Goal: Task Accomplishment & Management: Manage account settings

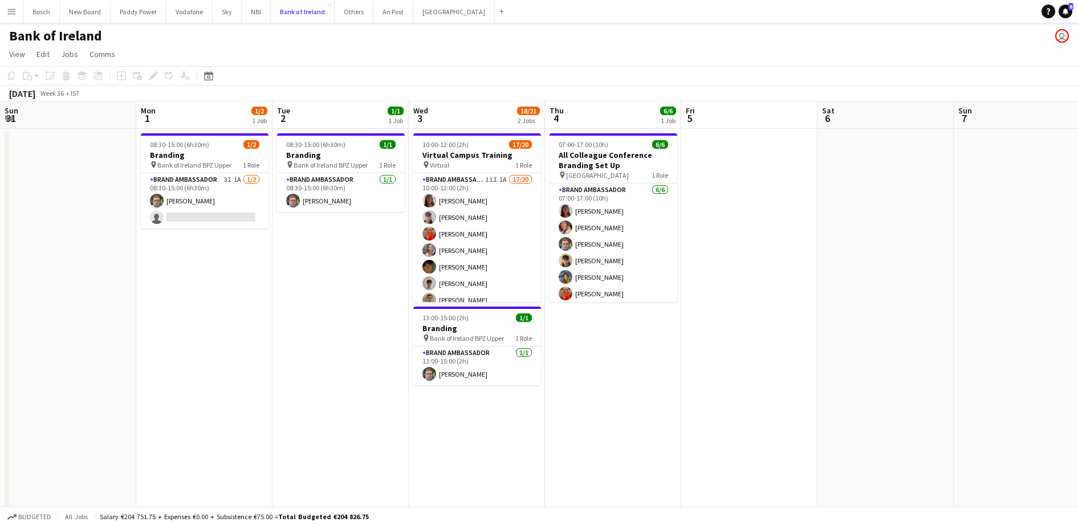
scroll to position [0, 284]
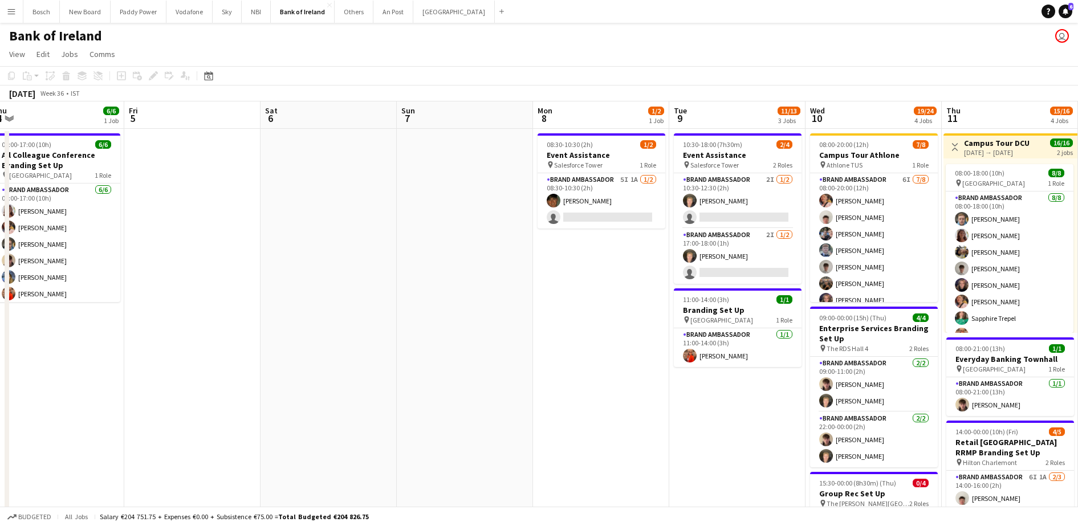
drag, startPoint x: 703, startPoint y: 315, endPoint x: 237, endPoint y: 331, distance: 467.1
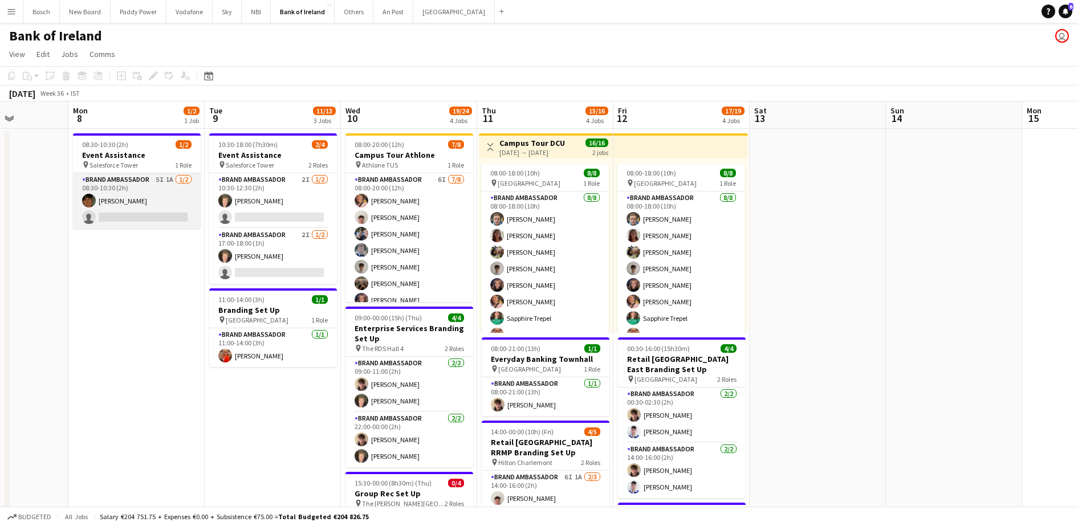
click at [139, 202] on app-card-role "Brand Ambassador 5I 1A [DATE] 08:30-10:30 (2h) [PERSON_NAME] single-neutral-act…" at bounding box center [137, 200] width 128 height 55
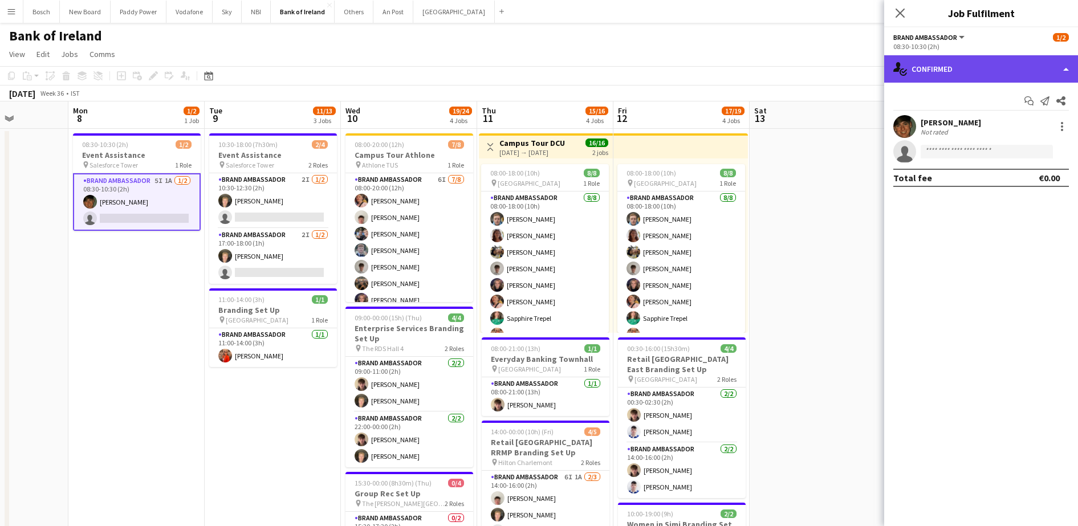
click at [964, 69] on div "single-neutral-actions-check-2 Confirmed" at bounding box center [981, 68] width 194 height 27
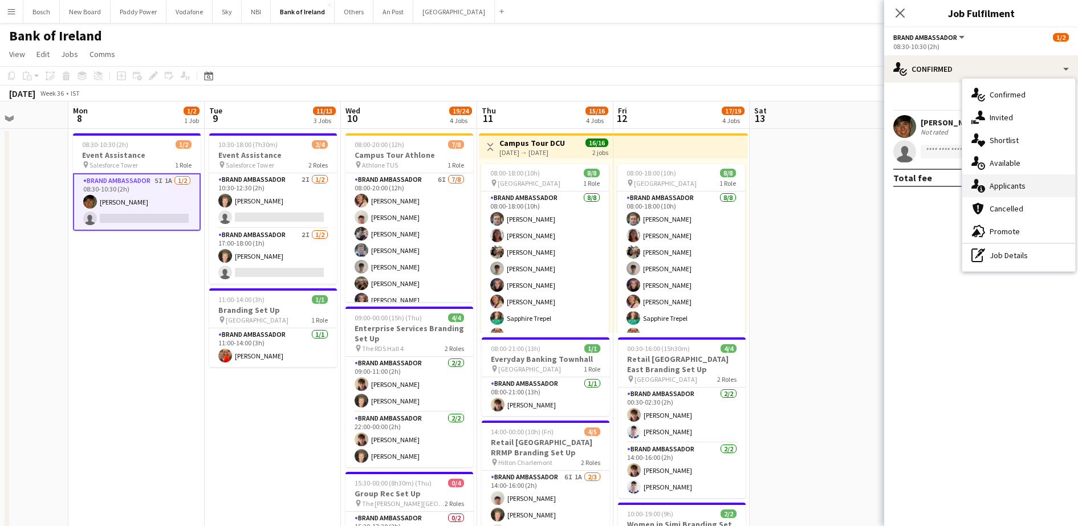
click at [1033, 187] on div "single-neutral-actions-information Applicants" at bounding box center [1018, 185] width 113 height 23
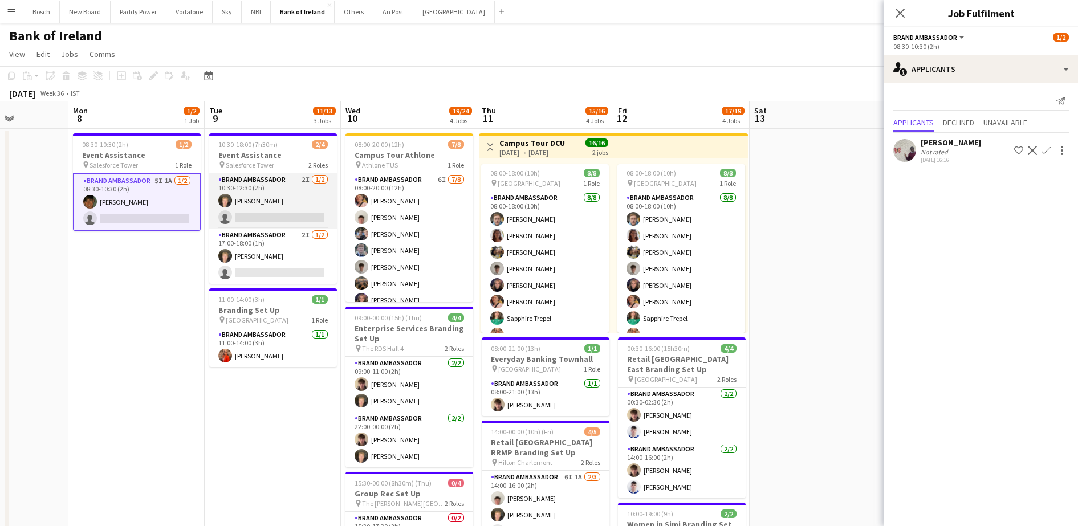
click at [292, 214] on app-card-role "Brand Ambassador 2I [DATE] 10:30-12:30 (2h) [PERSON_NAME] single-neutral-actions" at bounding box center [273, 200] width 128 height 55
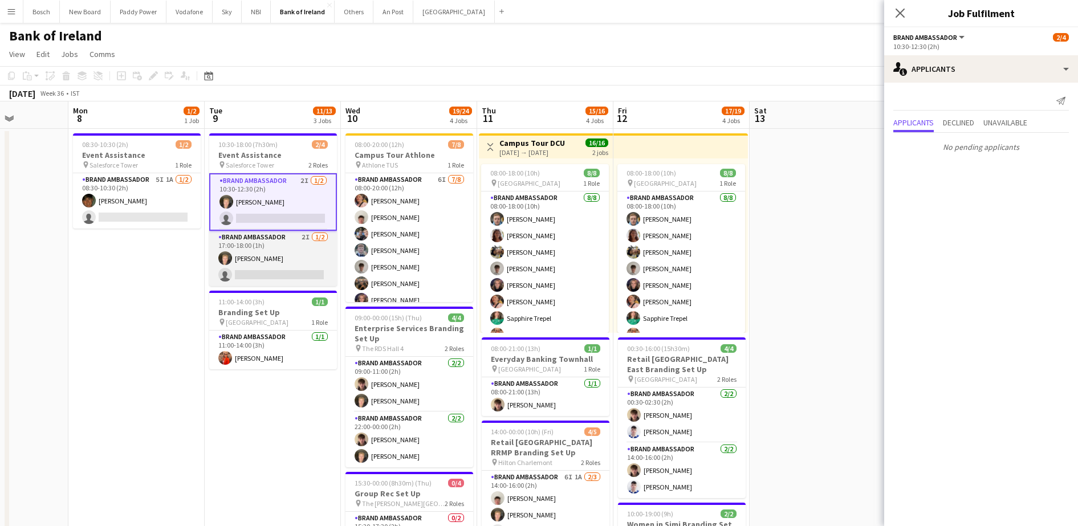
click at [290, 268] on app-card-role "Brand Ambassador 2I [DATE] 17:00-18:00 (1h) [PERSON_NAME] single-neutral-actions" at bounding box center [273, 258] width 128 height 55
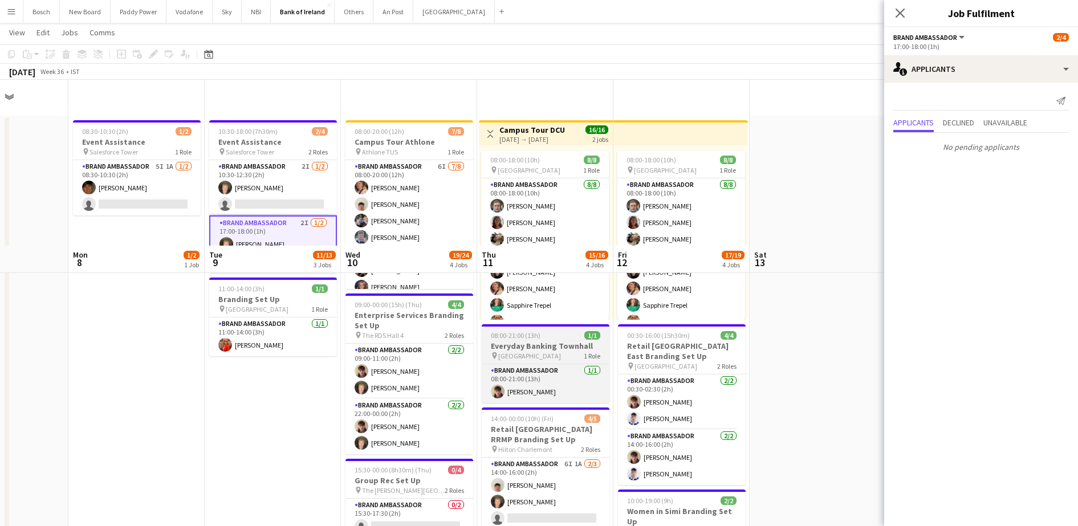
scroll to position [214, 0]
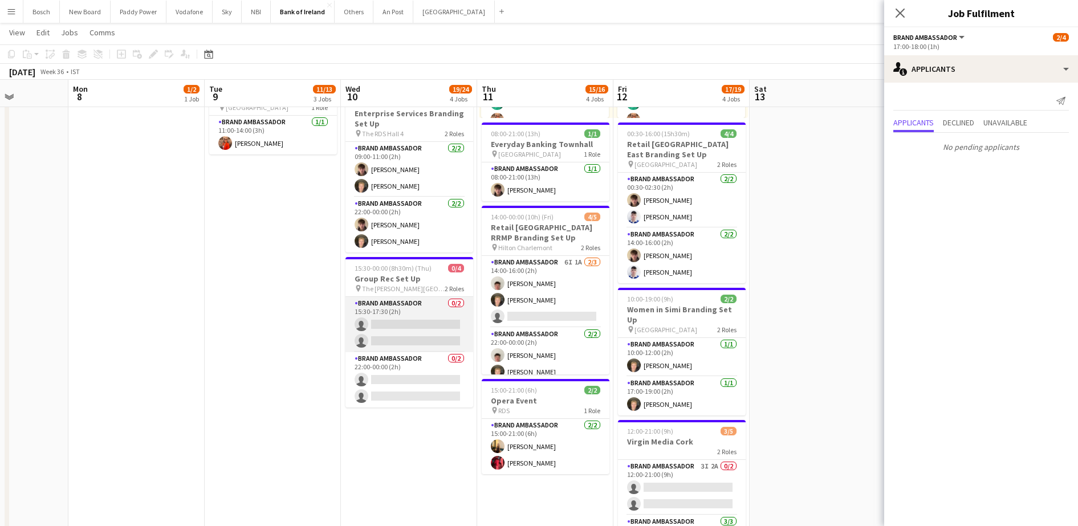
click at [444, 323] on app-card-role "Brand Ambassador 0/2 15:30-17:30 (2h) single-neutral-actions single-neutral-act…" at bounding box center [409, 324] width 128 height 55
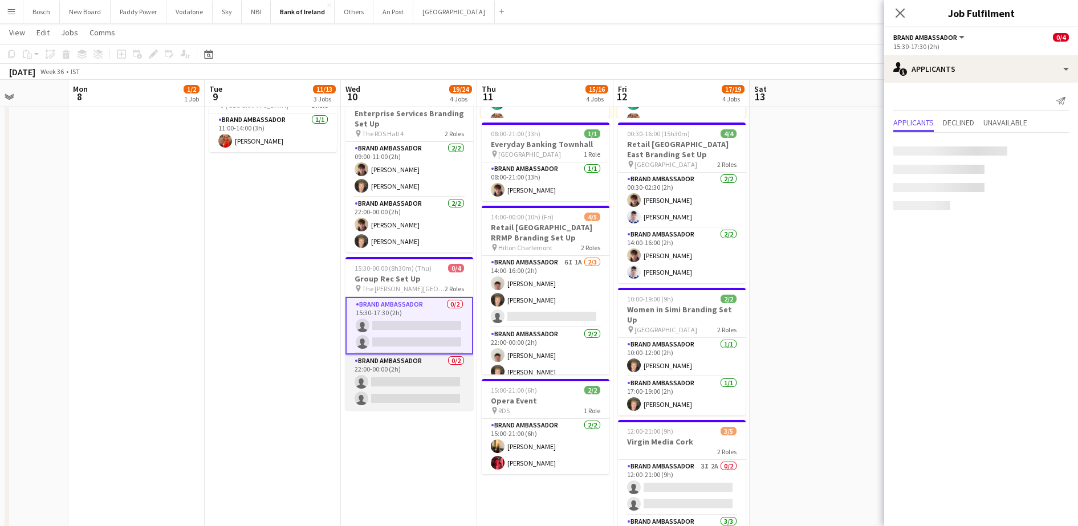
click at [421, 385] on app-card-role "Brand Ambassador 0/2 22:00-00:00 (2h) single-neutral-actions single-neutral-act…" at bounding box center [409, 382] width 128 height 55
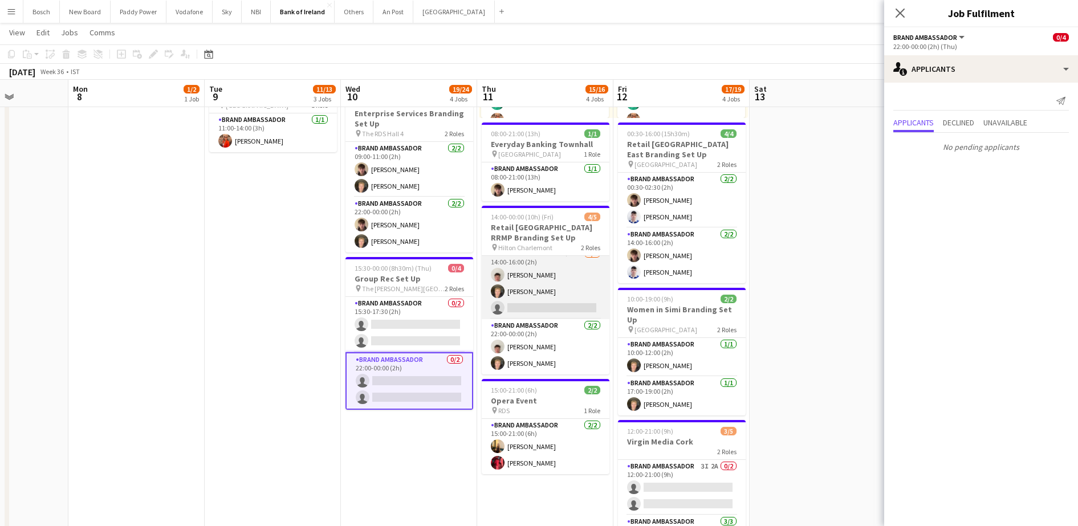
click at [547, 291] on app-card-role "Brand Ambassador 6I 1A [DATE] 14:00-16:00 (2h) [PERSON_NAME] [PERSON_NAME] sing…" at bounding box center [546, 283] width 128 height 72
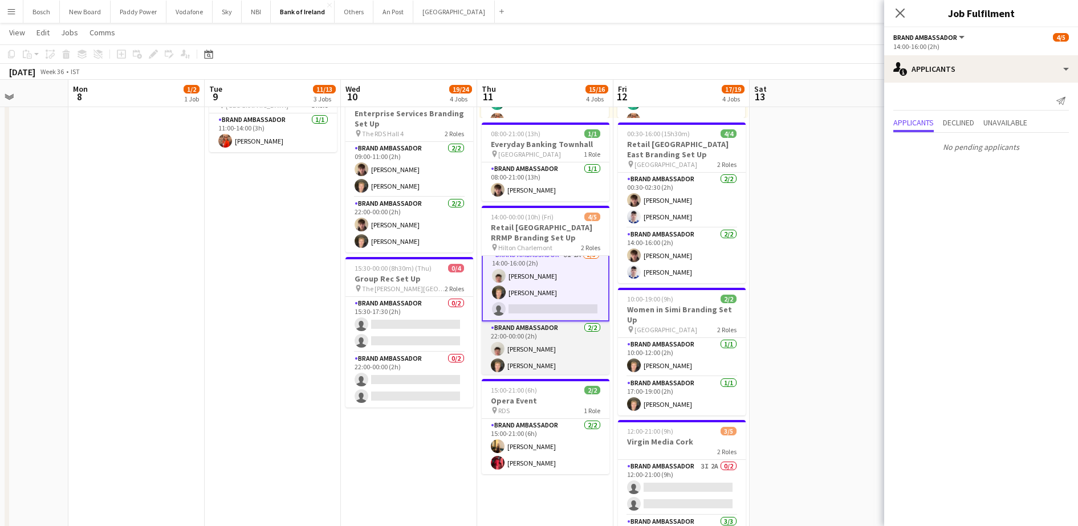
scroll to position [10, 0]
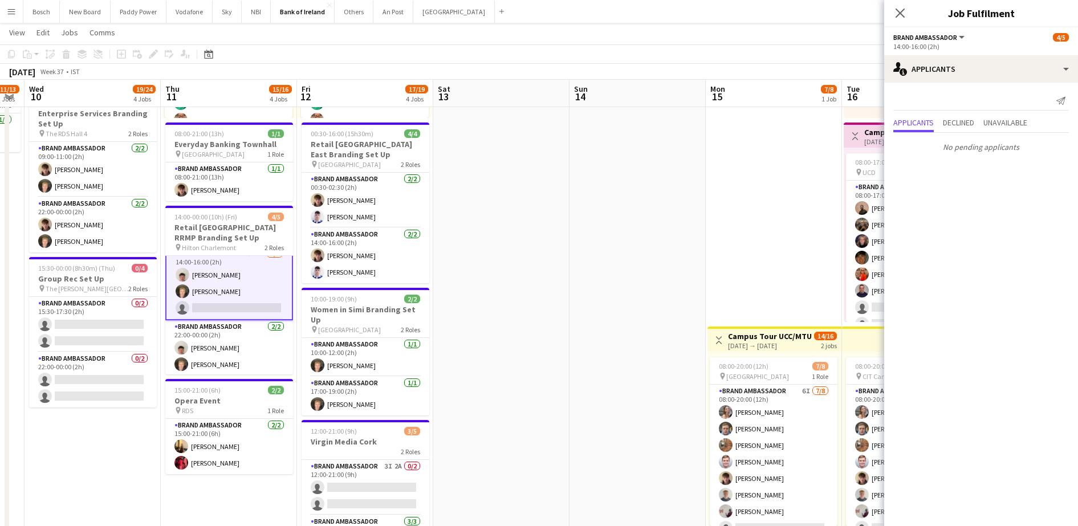
drag, startPoint x: 780, startPoint y: 337, endPoint x: 463, endPoint y: 339, distance: 316.3
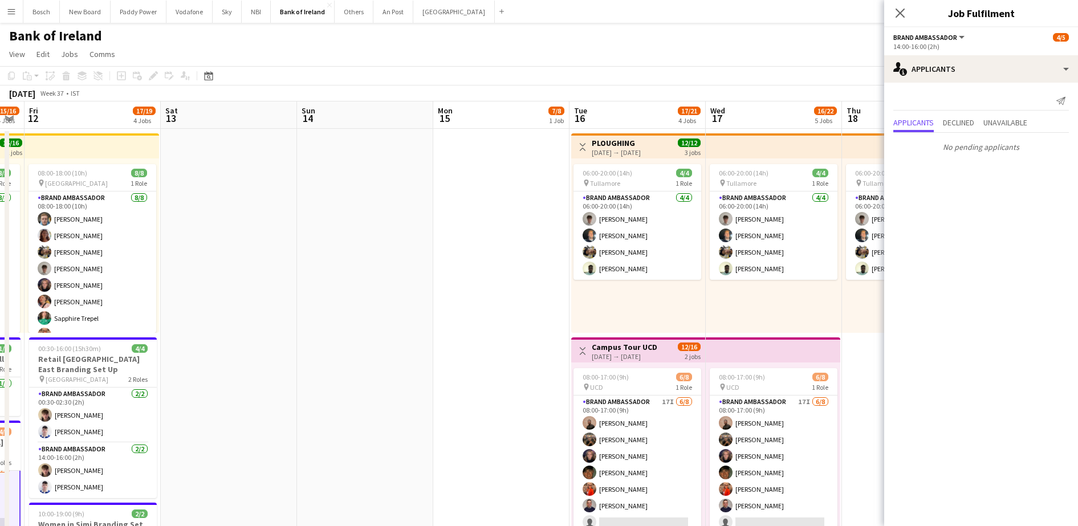
scroll to position [0, 380]
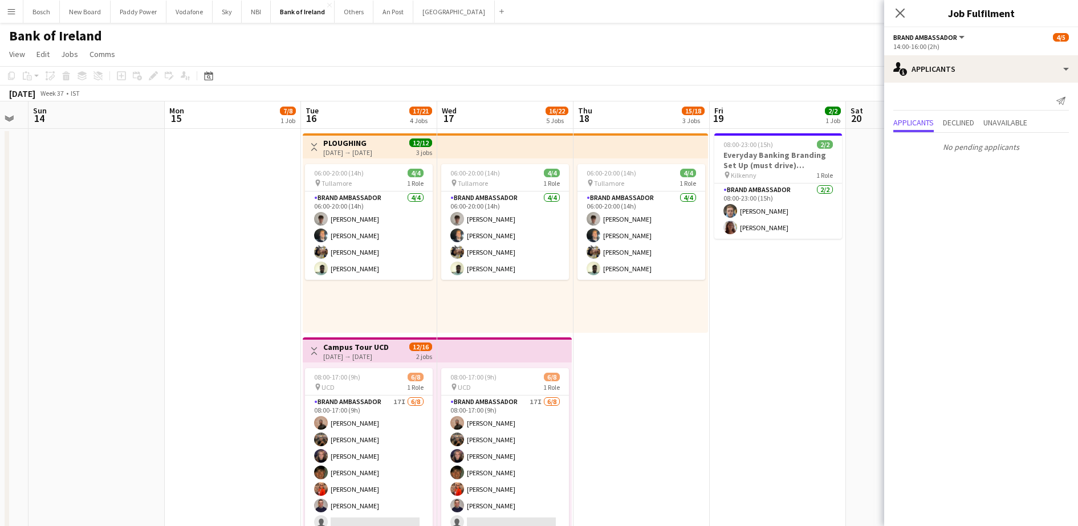
drag, startPoint x: 609, startPoint y: 339, endPoint x: 68, endPoint y: 301, distance: 542.3
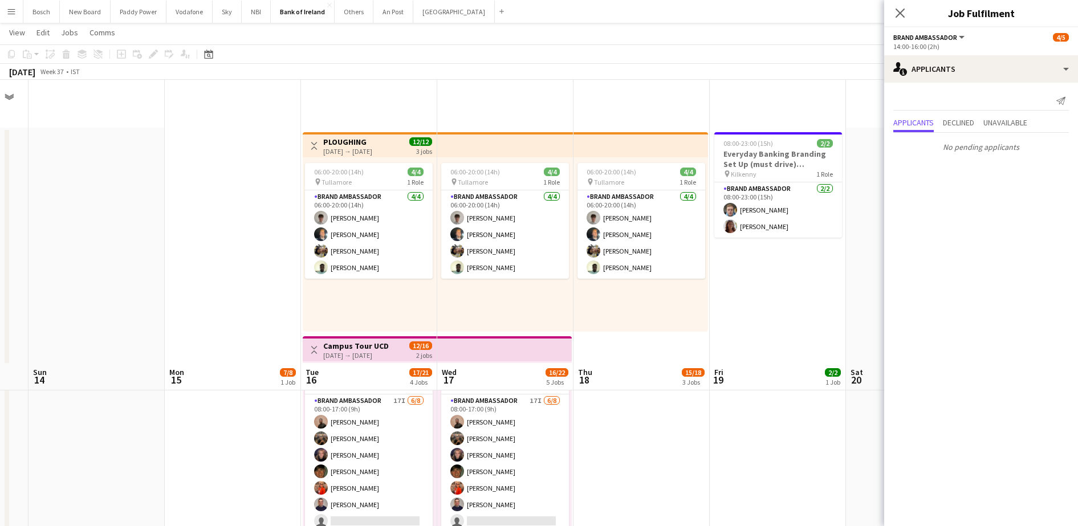
scroll to position [285, 0]
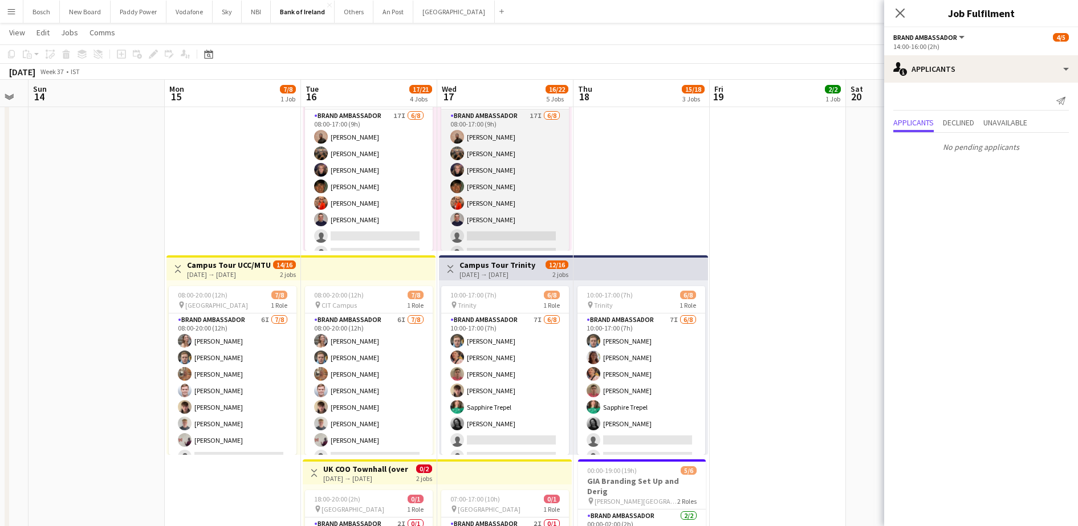
click at [491, 193] on app-card-role "Brand Ambassador 17I [DATE] 08:00-17:00 (9h) [PERSON_NAME] [PERSON_NAME] [PERSO…" at bounding box center [505, 186] width 128 height 154
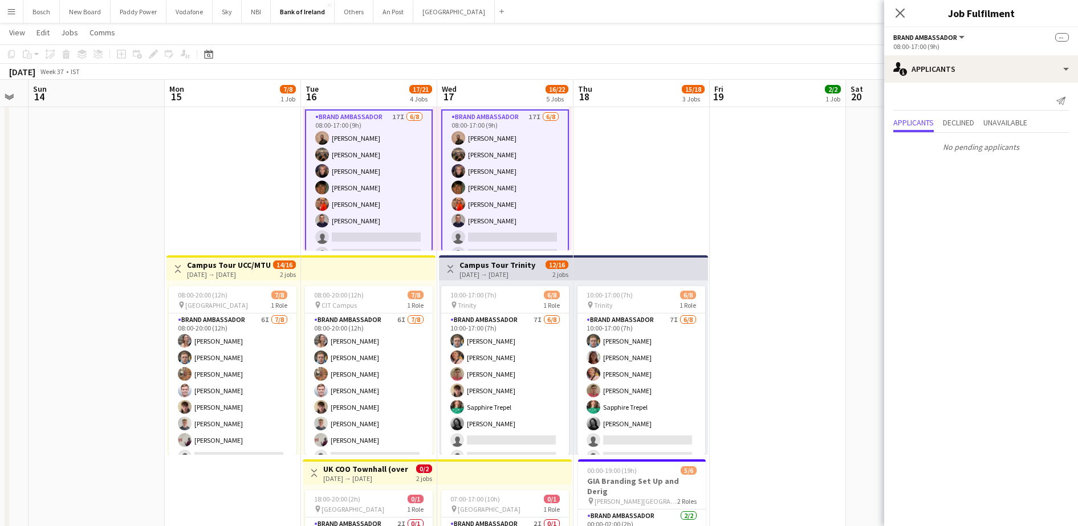
scroll to position [9, 0]
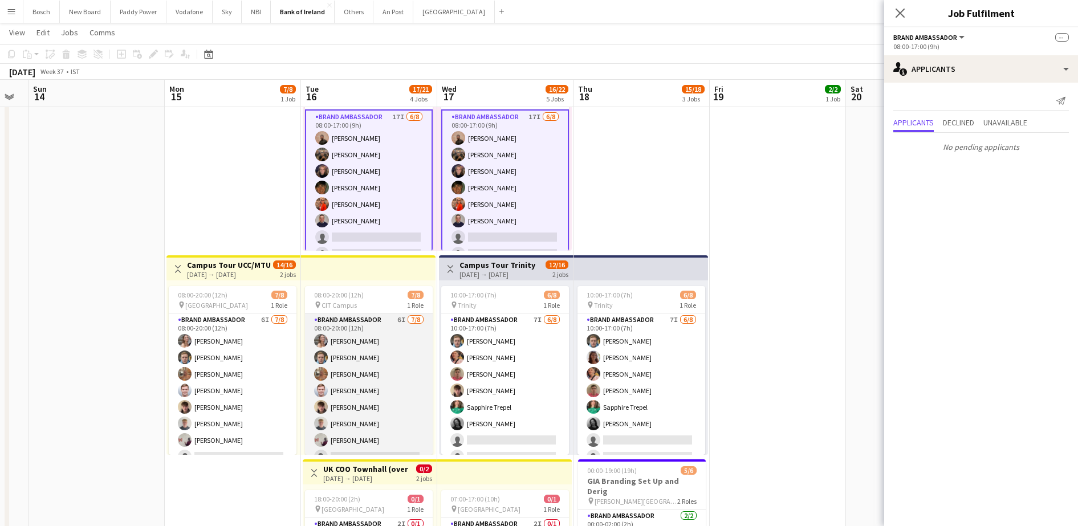
click at [383, 363] on app-card-role "Brand Ambassador 6I [DATE] 08:00-20:00 (12h) [PERSON_NAME] [PERSON_NAME] [PERSO…" at bounding box center [369, 390] width 128 height 154
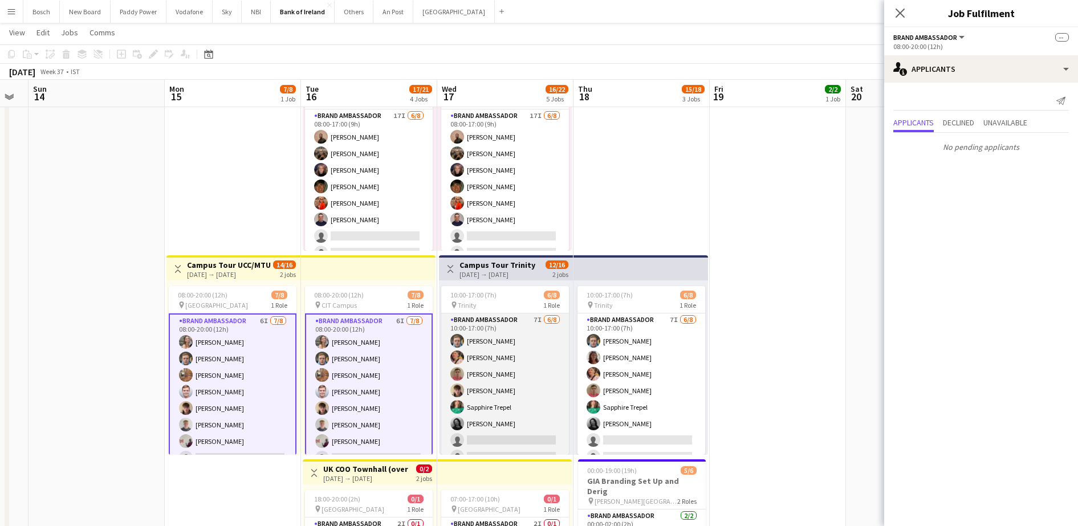
click at [488, 367] on app-card-role "Brand Ambassador 7I [DATE] 10:00-17:00 (7h) [PERSON_NAME] [PERSON_NAME] [PERSON…" at bounding box center [505, 390] width 128 height 154
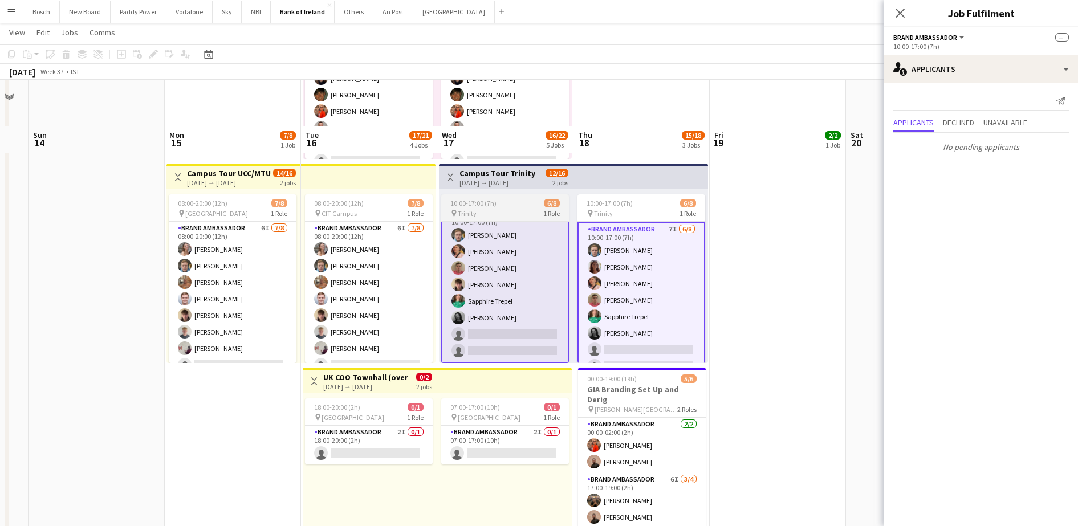
scroll to position [427, 0]
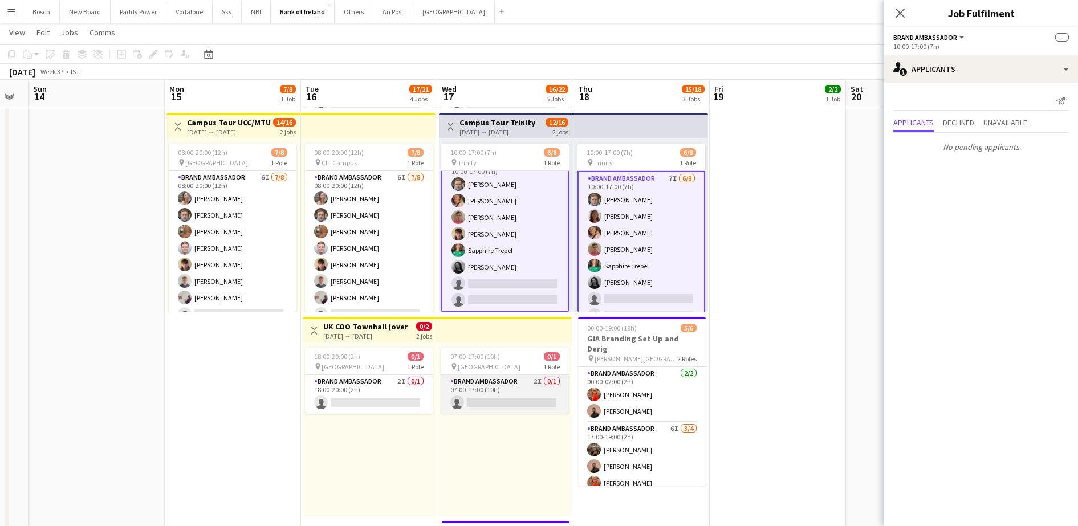
click at [521, 383] on app-card-role "Brand Ambassador 2I 0/1 07:00-17:00 (10h) single-neutral-actions" at bounding box center [505, 394] width 128 height 39
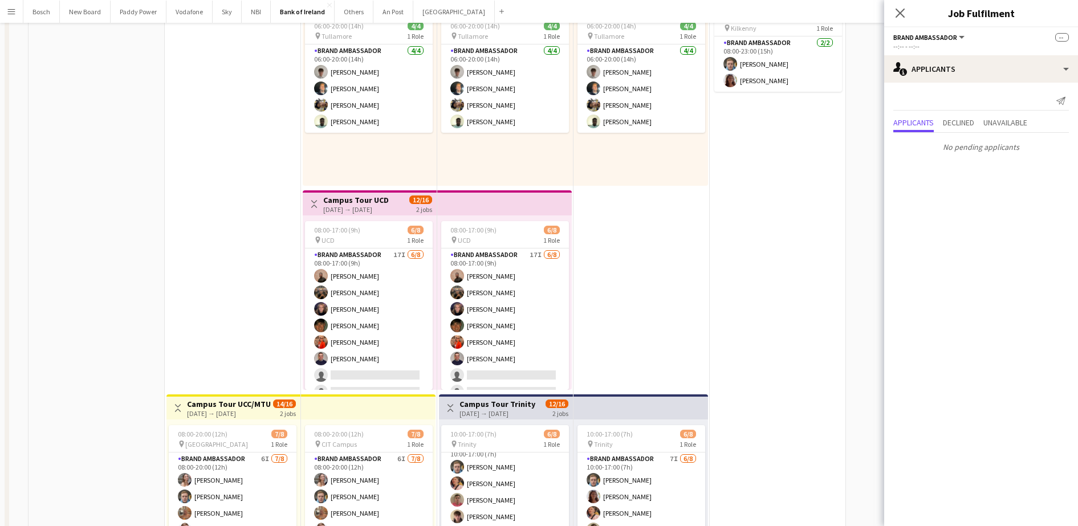
scroll to position [0, 0]
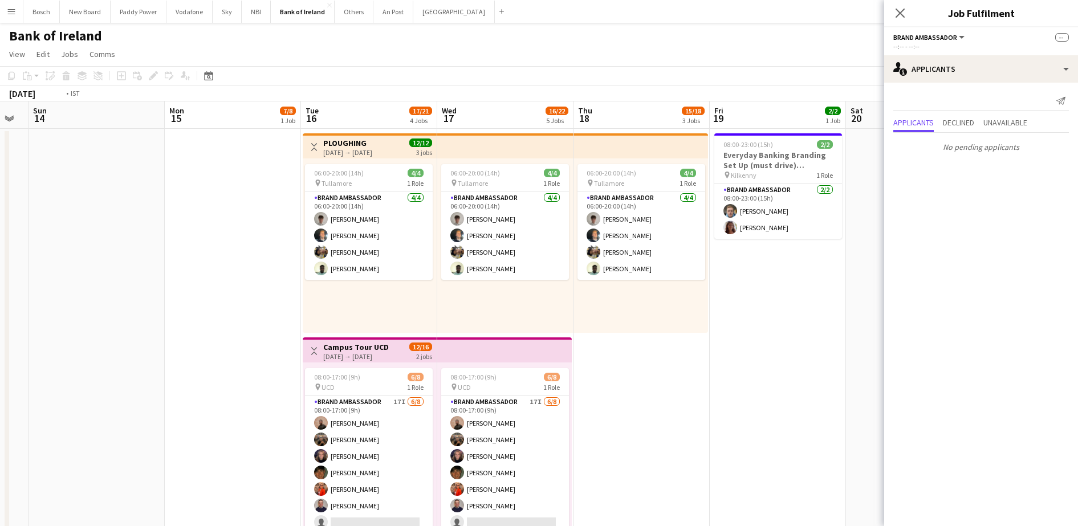
drag, startPoint x: 686, startPoint y: 355, endPoint x: 430, endPoint y: 327, distance: 256.9
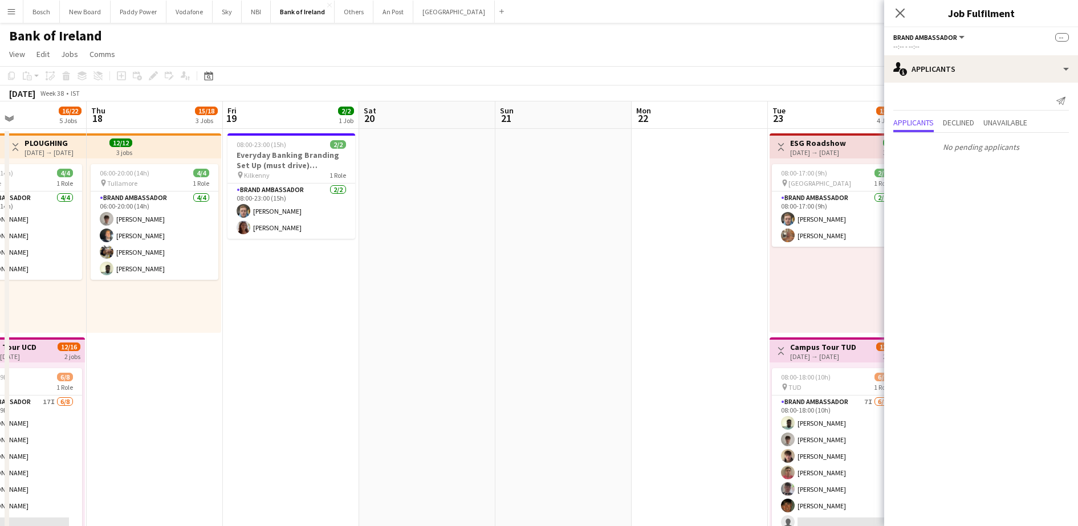
drag, startPoint x: 327, startPoint y: 321, endPoint x: 203, endPoint y: 317, distance: 124.3
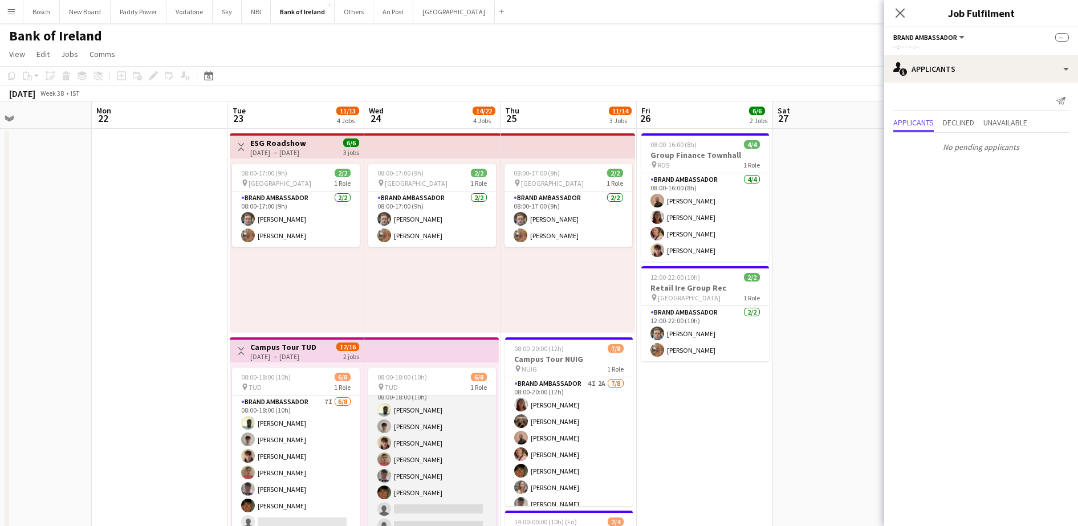
click at [447, 446] on app-card-role "Brand Ambassador 7I [DATE] 08:00-18:00 (10h) [PERSON_NAME] [PERSON_NAME] [PERSO…" at bounding box center [432, 459] width 128 height 154
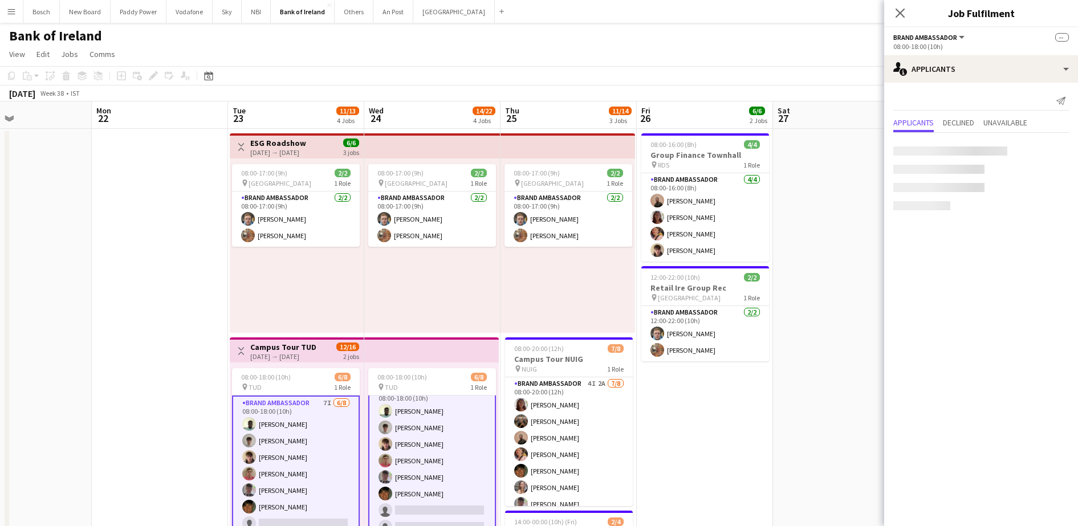
scroll to position [14, 0]
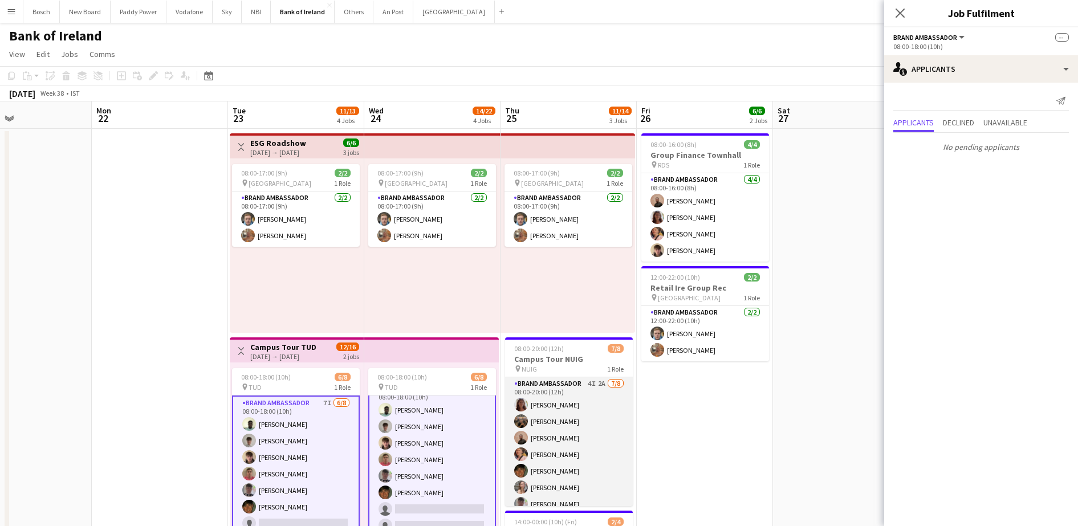
click at [560, 442] on app-card-role "Brand Ambassador 4I 2A [DATE] 08:00-20:00 (12h) [PERSON_NAME] Morycka [PERSON_N…" at bounding box center [569, 454] width 128 height 154
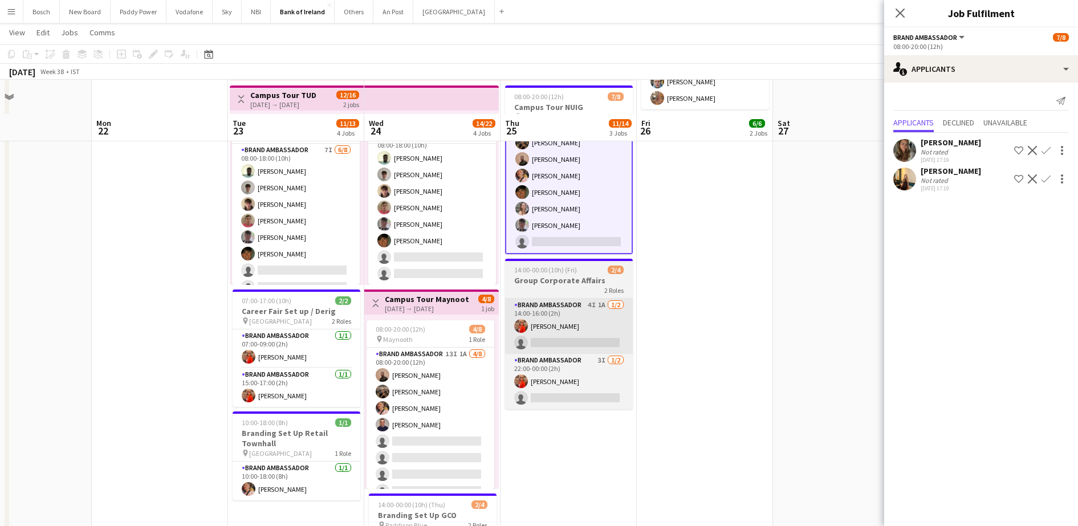
scroll to position [285, 0]
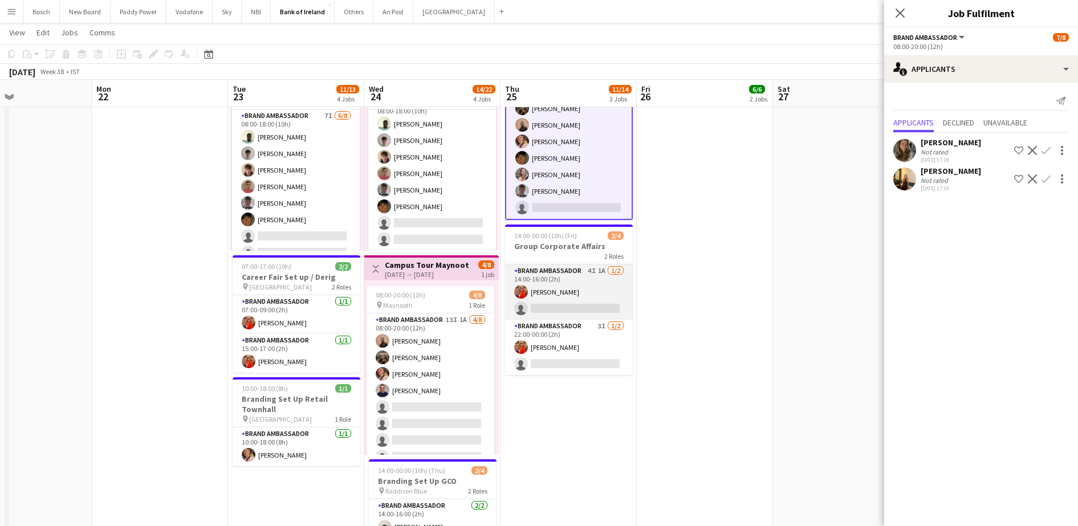
click at [571, 291] on app-card-role "Brand Ambassador 4I 1A [DATE] 14:00-16:00 (2h) [PERSON_NAME] single-neutral-act…" at bounding box center [569, 291] width 128 height 55
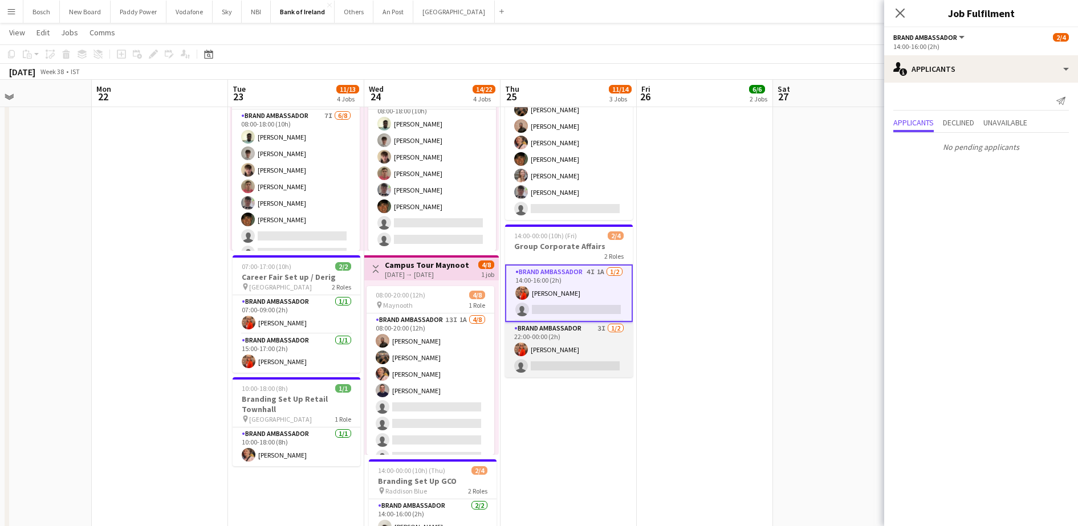
scroll to position [26, 0]
click at [578, 364] on app-card-role "Brand Ambassador 3I [DATE] 22:00-00:00 (2h) [PERSON_NAME] single-neutral-actions" at bounding box center [569, 349] width 128 height 55
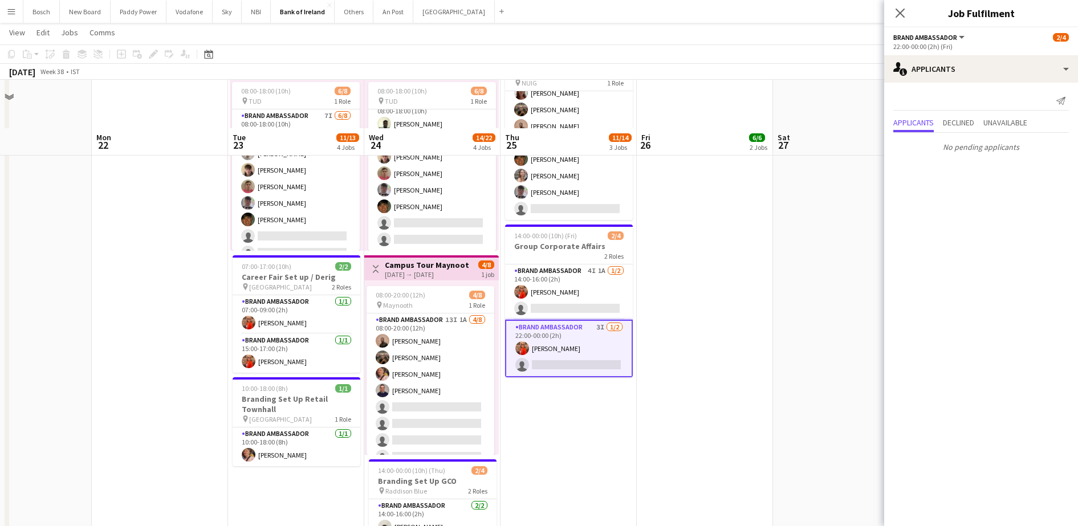
scroll to position [356, 0]
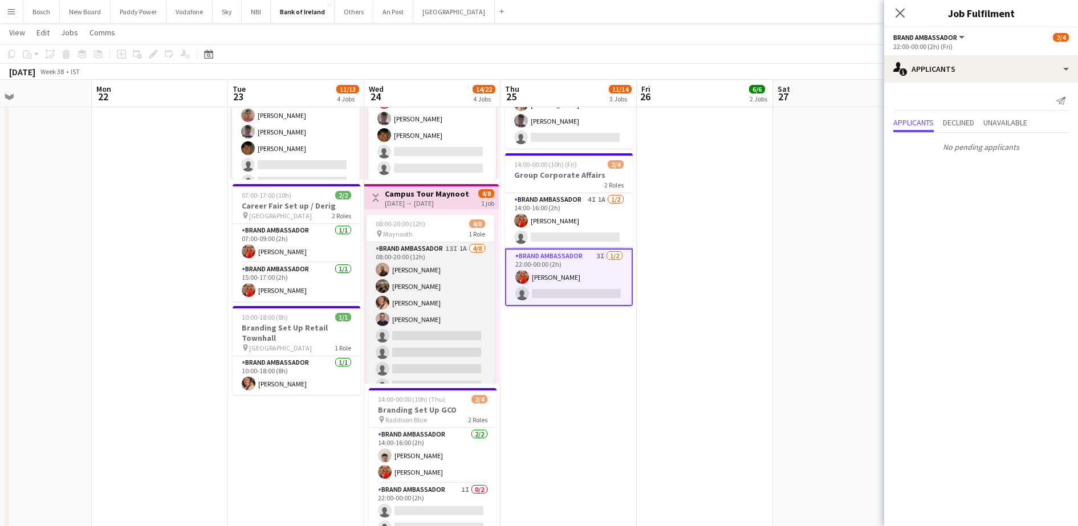
click at [422, 346] on app-card-role "Brand Ambassador 13I 1A [DATE] 08:00-20:00 (12h) [PERSON_NAME] [PERSON_NAME] [P…" at bounding box center [431, 319] width 128 height 154
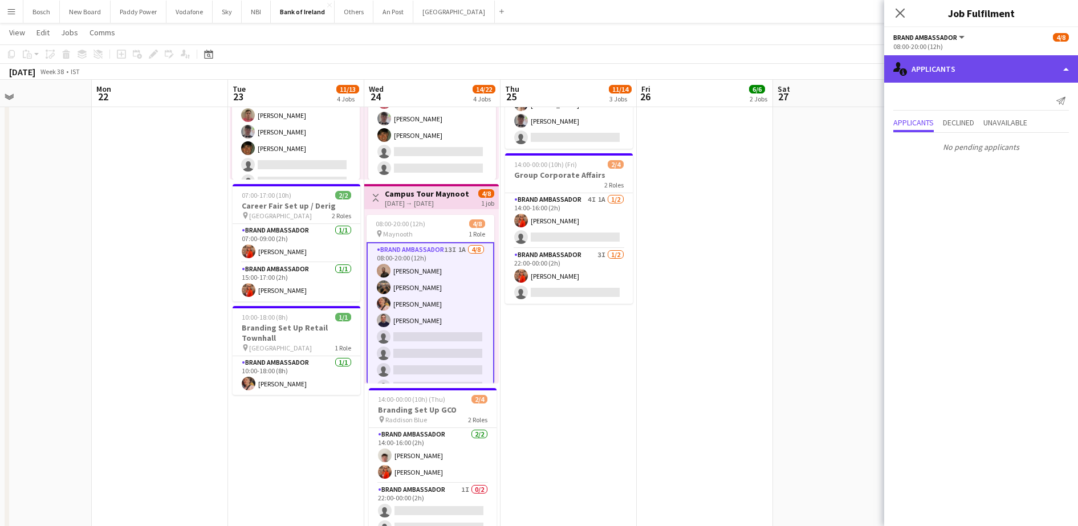
click at [982, 65] on div "single-neutral-actions-information Applicants" at bounding box center [981, 68] width 194 height 27
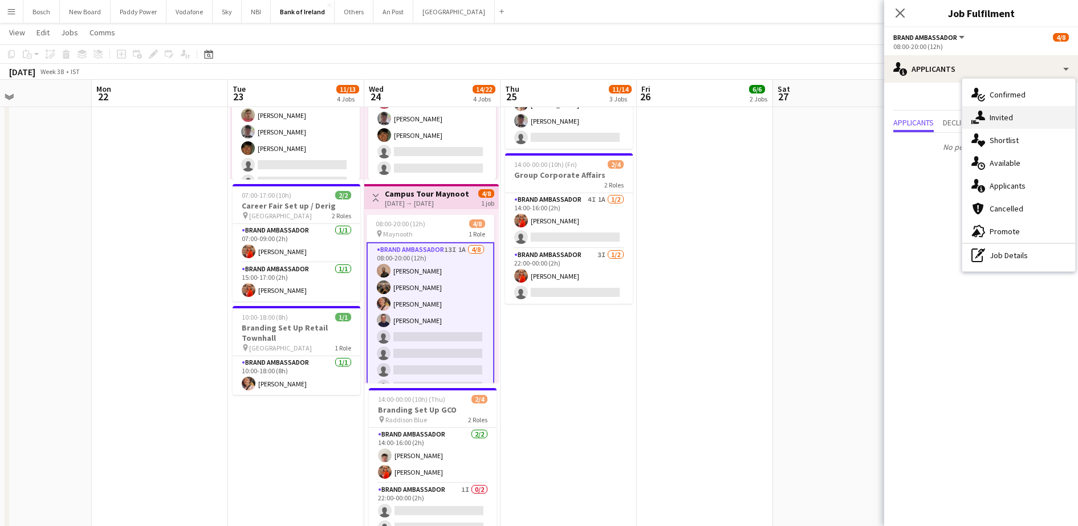
click at [1010, 114] on div "single-neutral-actions-share-1 Invited" at bounding box center [1018, 117] width 113 height 23
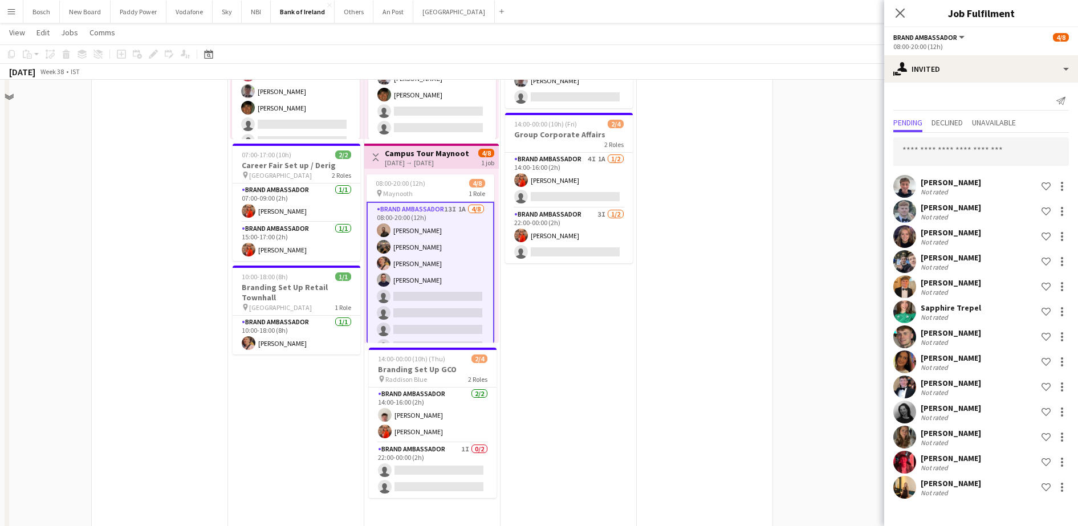
scroll to position [214, 0]
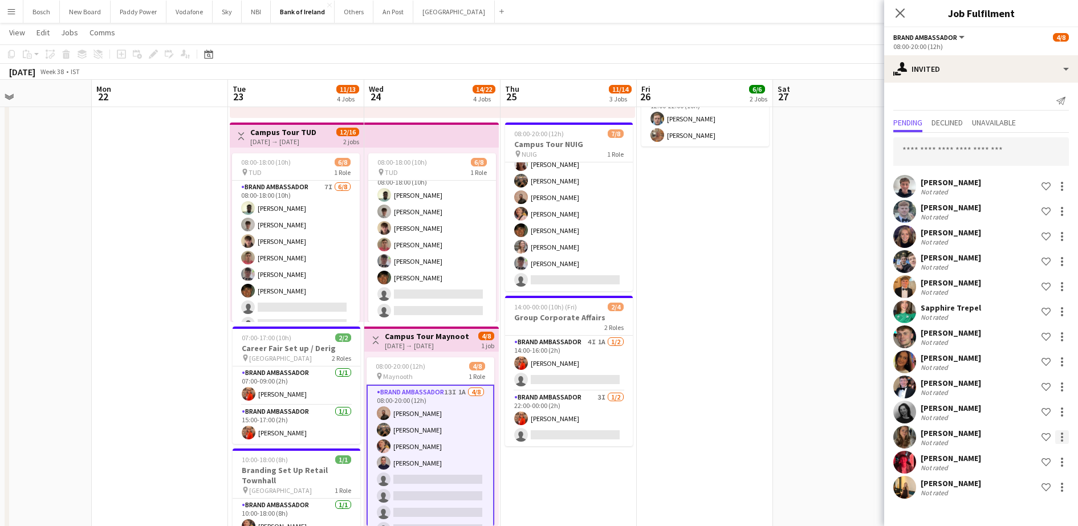
click at [1068, 432] on div at bounding box center [1062, 437] width 14 height 14
click at [1039, 351] on button "Send notification" at bounding box center [1025, 361] width 85 height 27
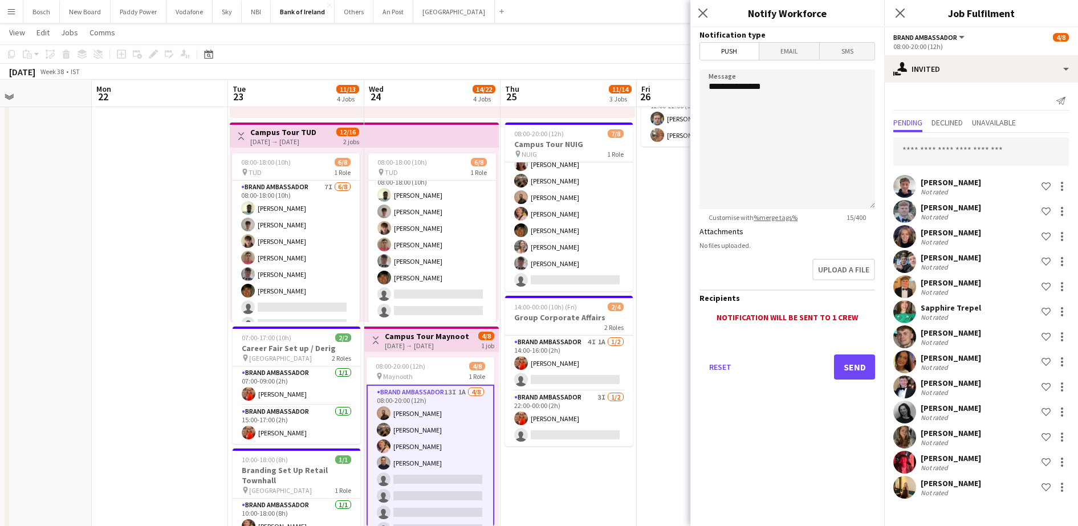
drag, startPoint x: 850, startPoint y: 352, endPoint x: 854, endPoint y: 361, distance: 10.5
click at [850, 355] on div "Reset Send" at bounding box center [787, 372] width 176 height 80
click at [854, 361] on button "Send" at bounding box center [854, 367] width 41 height 25
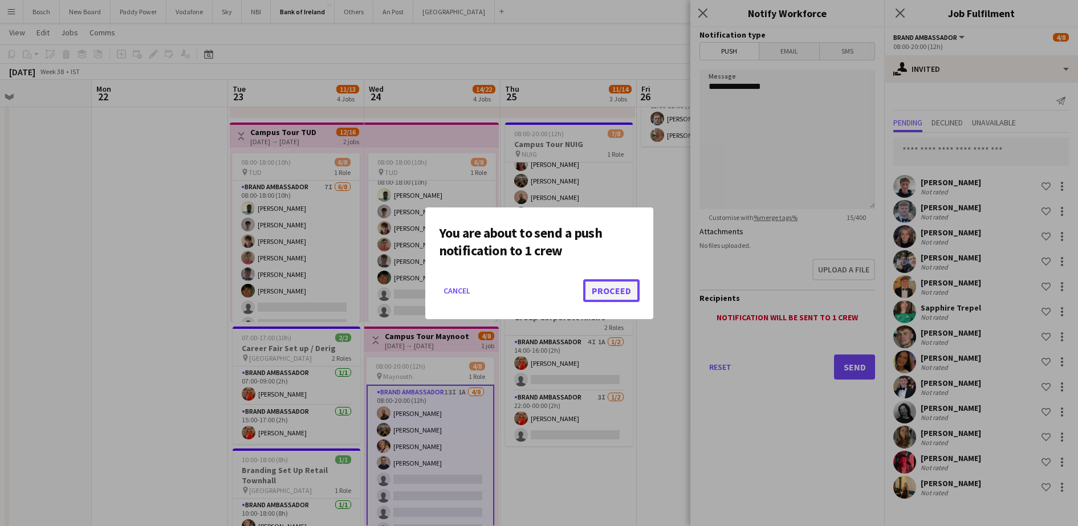
click at [619, 279] on button "Proceed" at bounding box center [611, 290] width 56 height 23
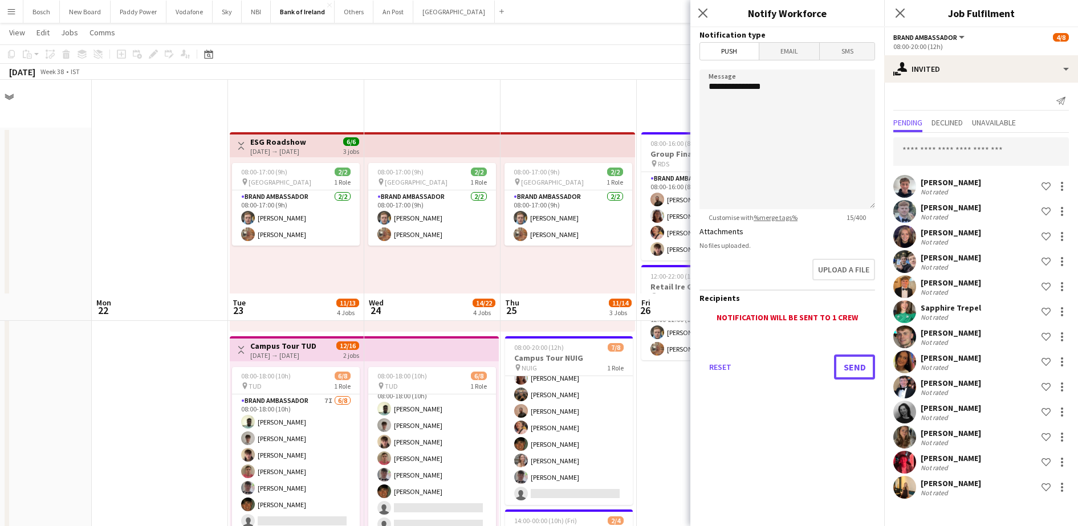
scroll to position [214, 0]
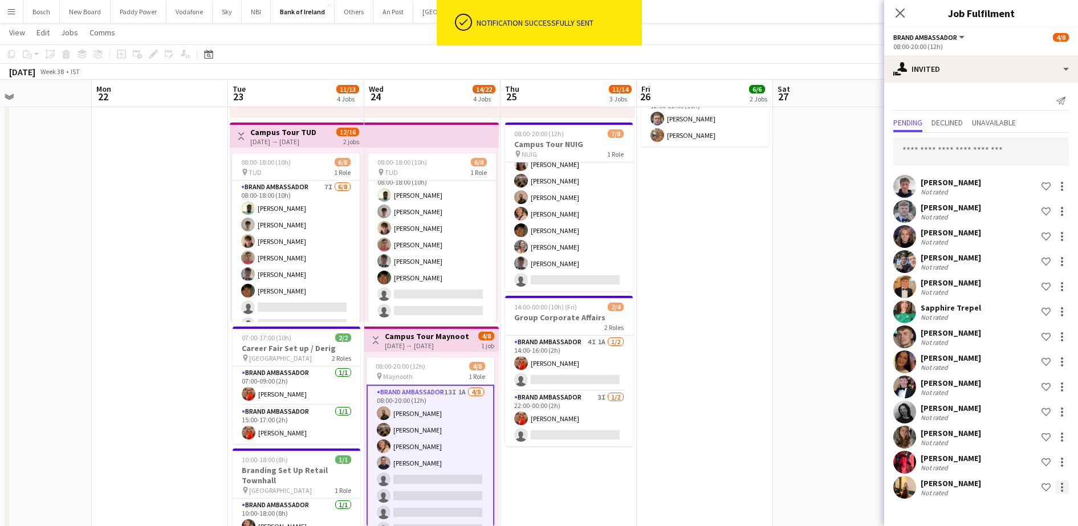
click at [1060, 487] on div at bounding box center [1062, 487] width 14 height 14
click at [1032, 411] on span "Send notification" at bounding box center [1025, 411] width 67 height 10
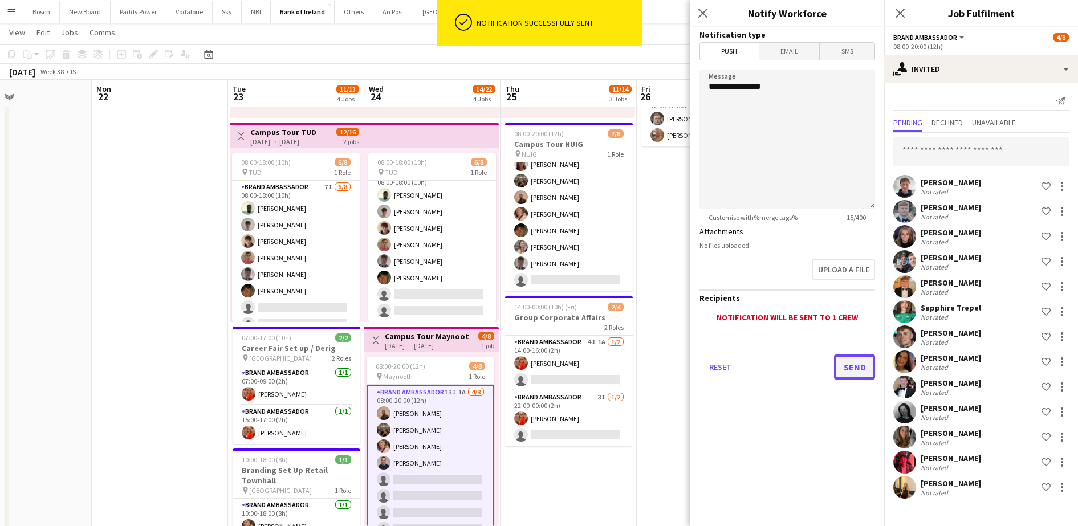
click at [861, 361] on button "Send" at bounding box center [854, 367] width 41 height 25
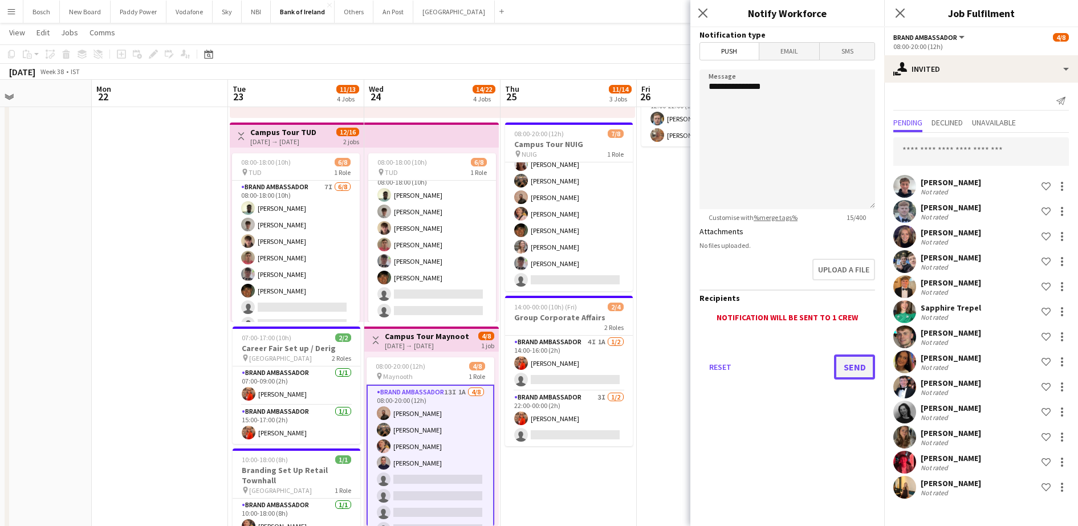
scroll to position [0, 0]
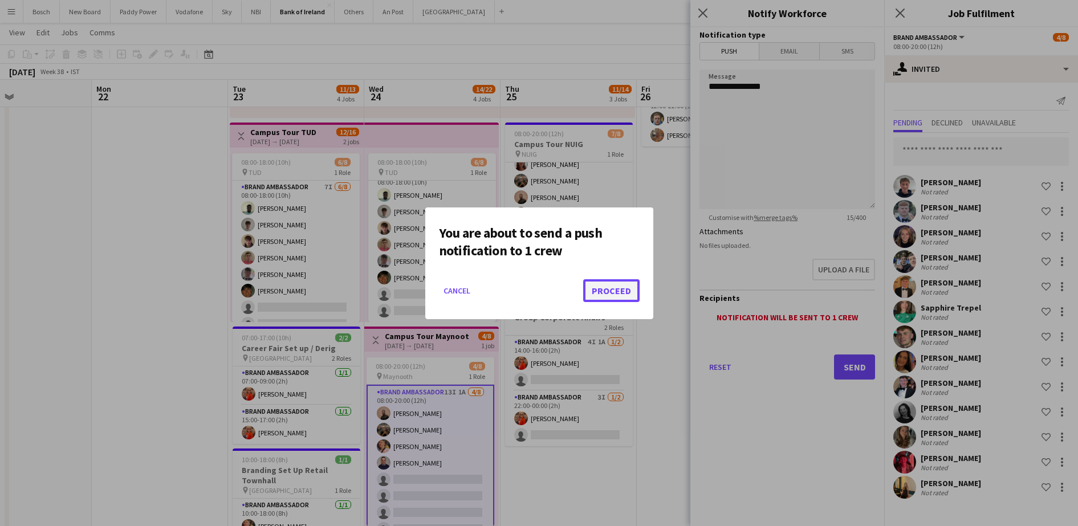
click at [612, 279] on button "Proceed" at bounding box center [611, 290] width 56 height 23
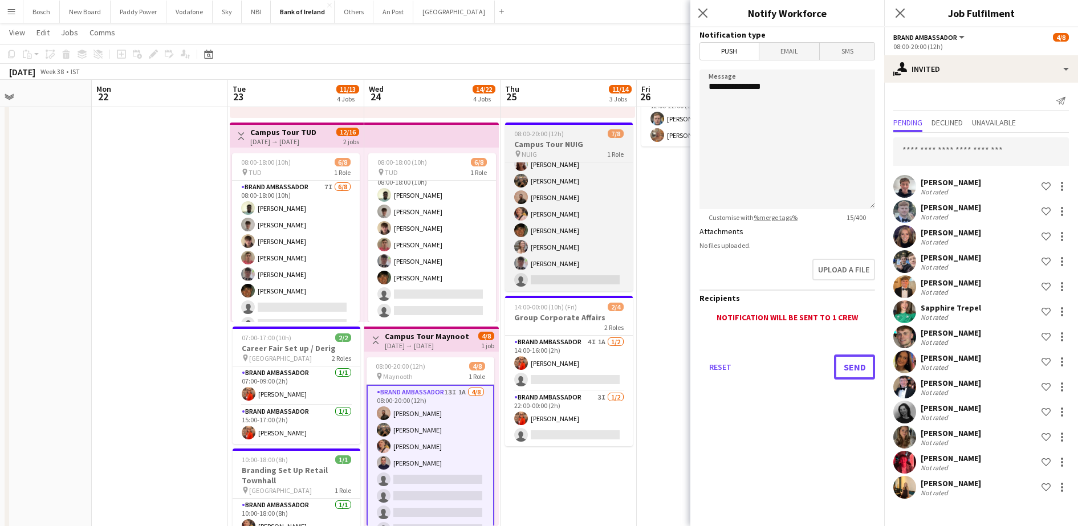
scroll to position [214, 0]
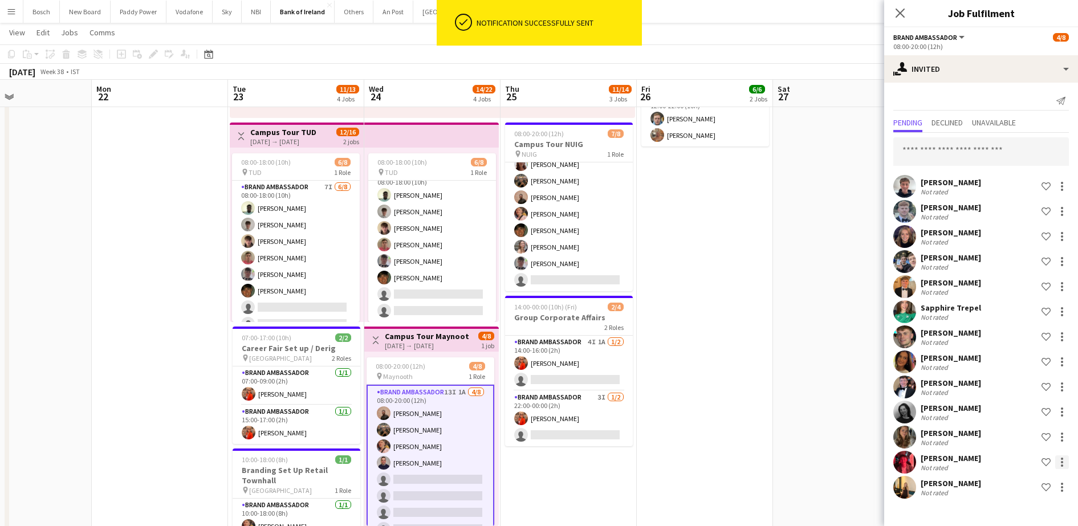
click at [1059, 455] on div at bounding box center [1062, 462] width 14 height 14
click at [1026, 380] on button "Send notification" at bounding box center [1025, 386] width 85 height 27
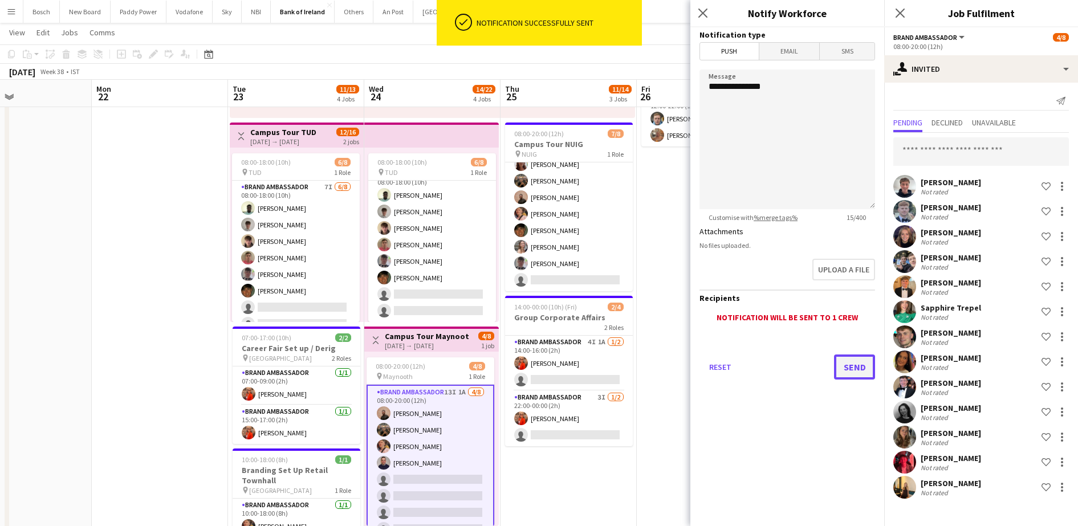
click at [864, 364] on button "Send" at bounding box center [854, 367] width 41 height 25
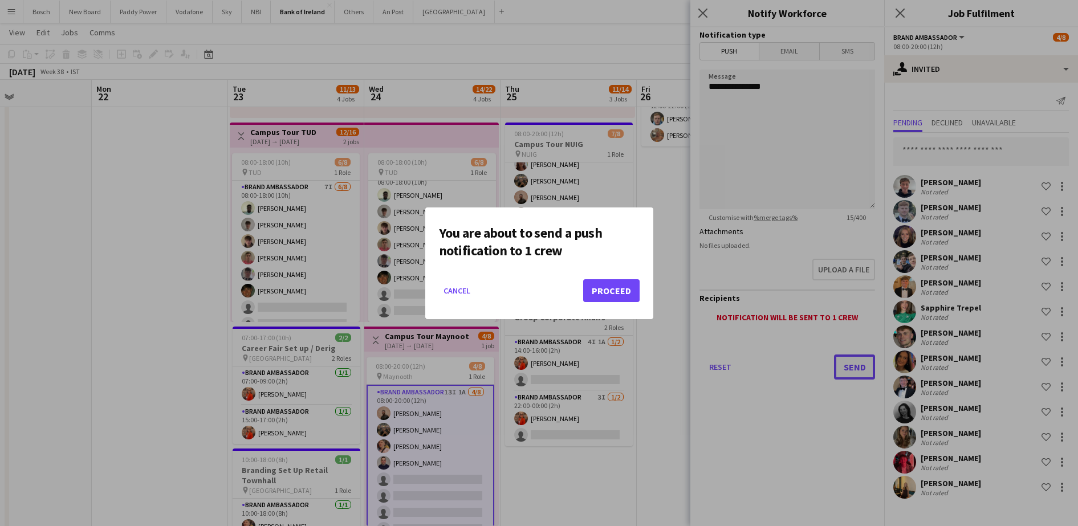
scroll to position [0, 0]
click at [606, 292] on button "Proceed" at bounding box center [611, 290] width 56 height 23
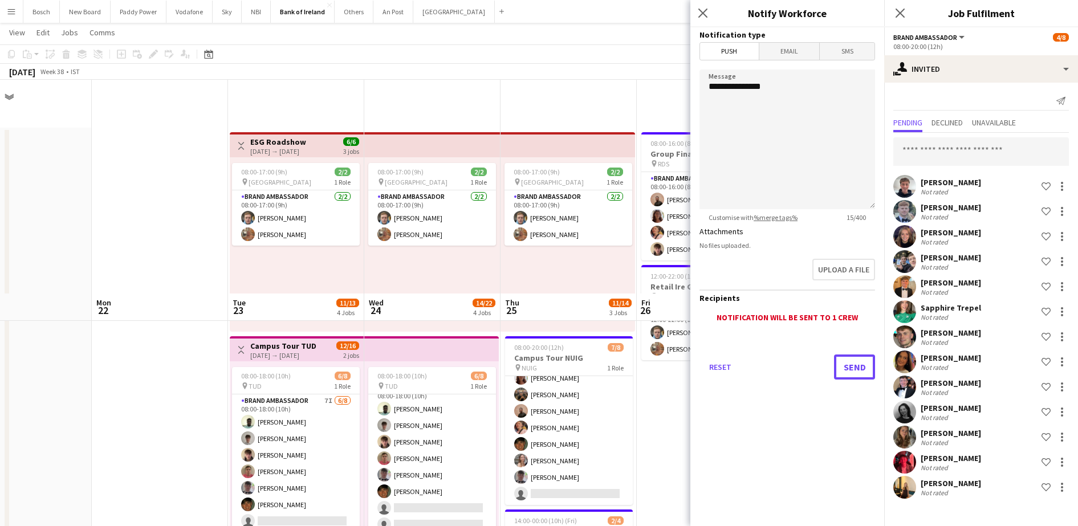
scroll to position [214, 0]
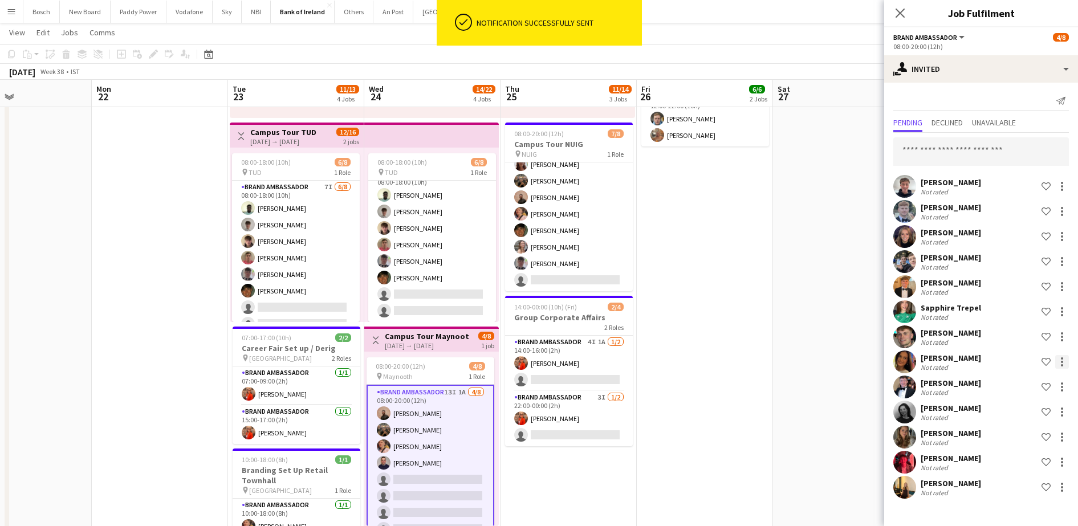
click at [1056, 360] on div at bounding box center [1062, 362] width 14 height 14
click at [1021, 407] on span "Send notification" at bounding box center [1025, 410] width 67 height 10
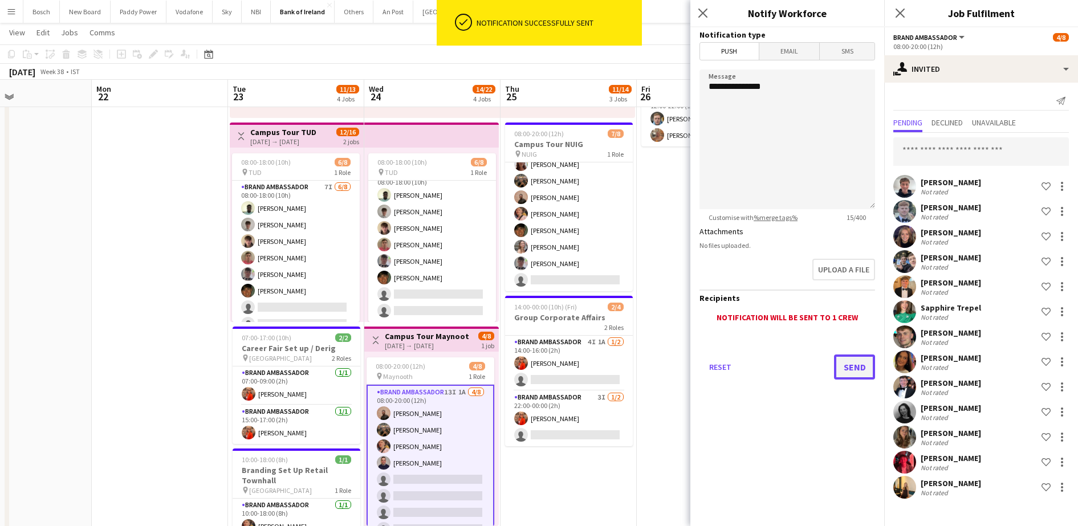
click at [856, 363] on button "Send" at bounding box center [854, 367] width 41 height 25
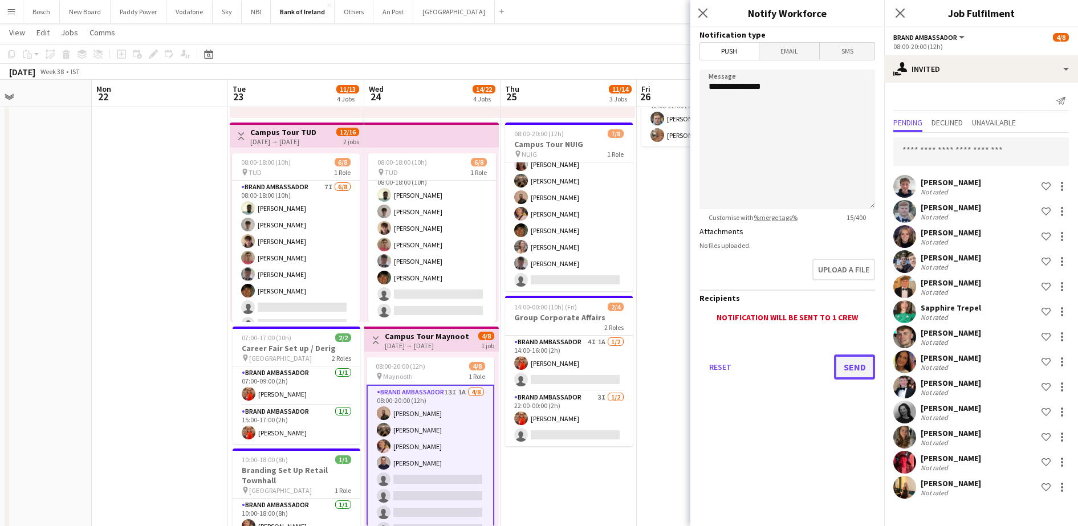
scroll to position [0, 0]
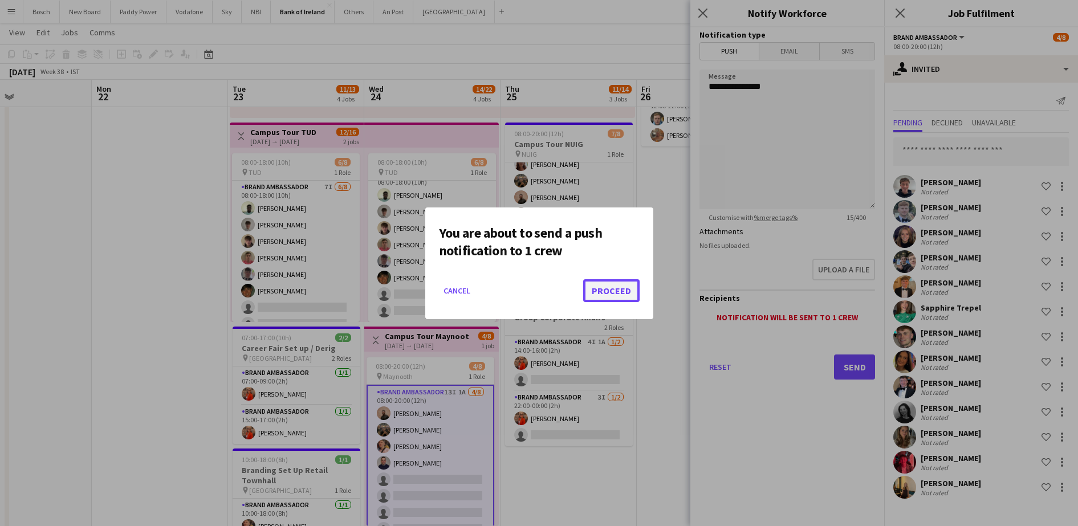
click at [618, 290] on button "Proceed" at bounding box center [611, 290] width 56 height 23
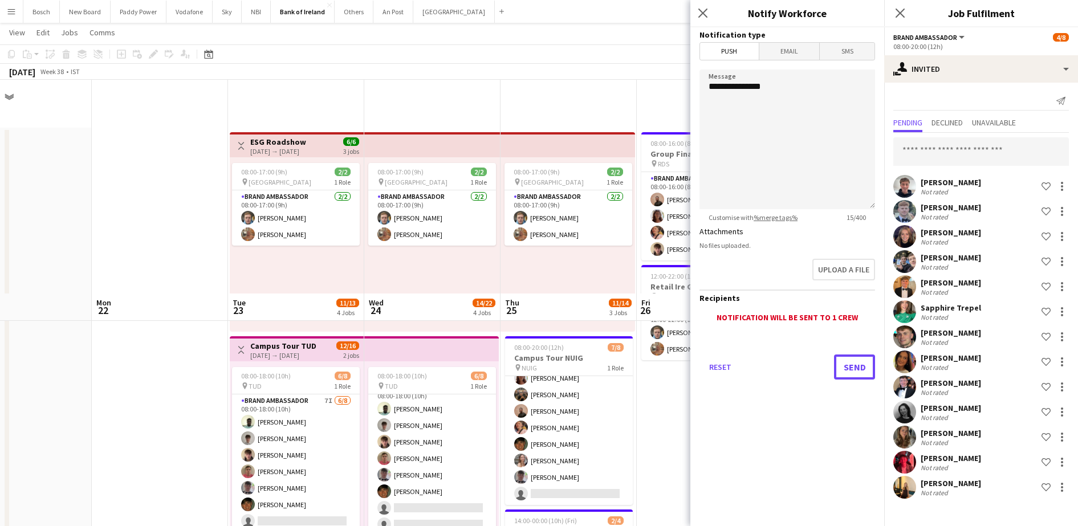
scroll to position [214, 0]
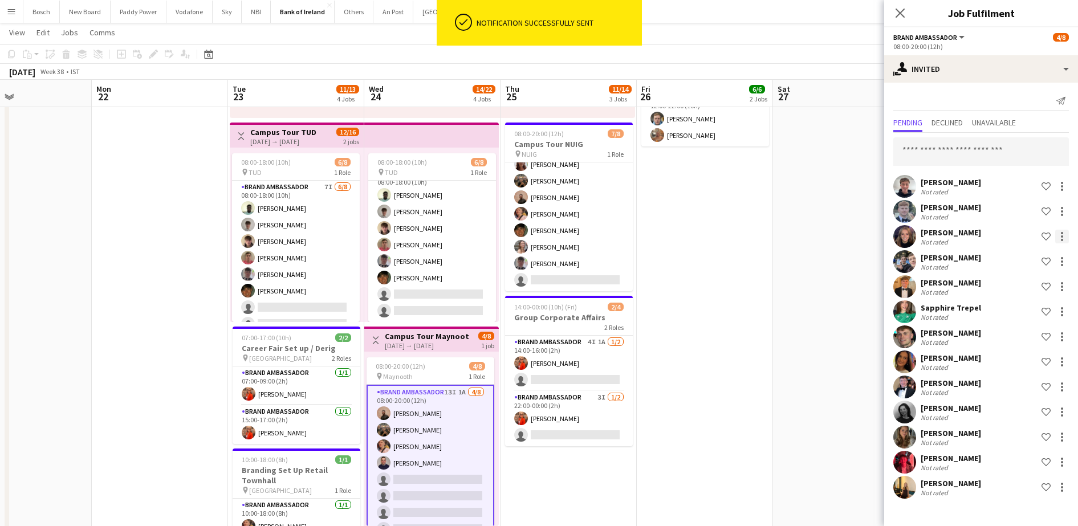
click at [1059, 233] on div at bounding box center [1062, 237] width 14 height 14
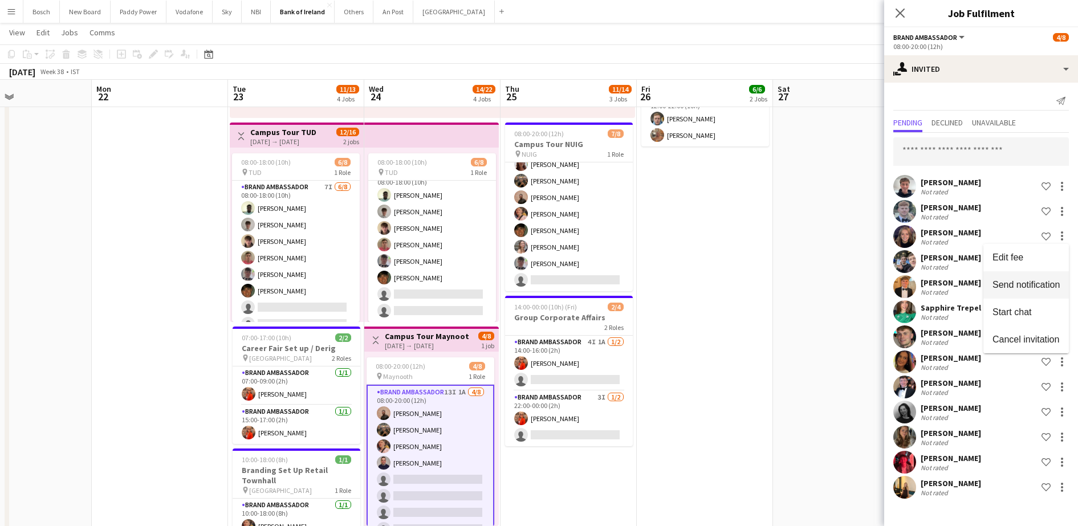
click at [1010, 285] on span "Send notification" at bounding box center [1025, 285] width 67 height 10
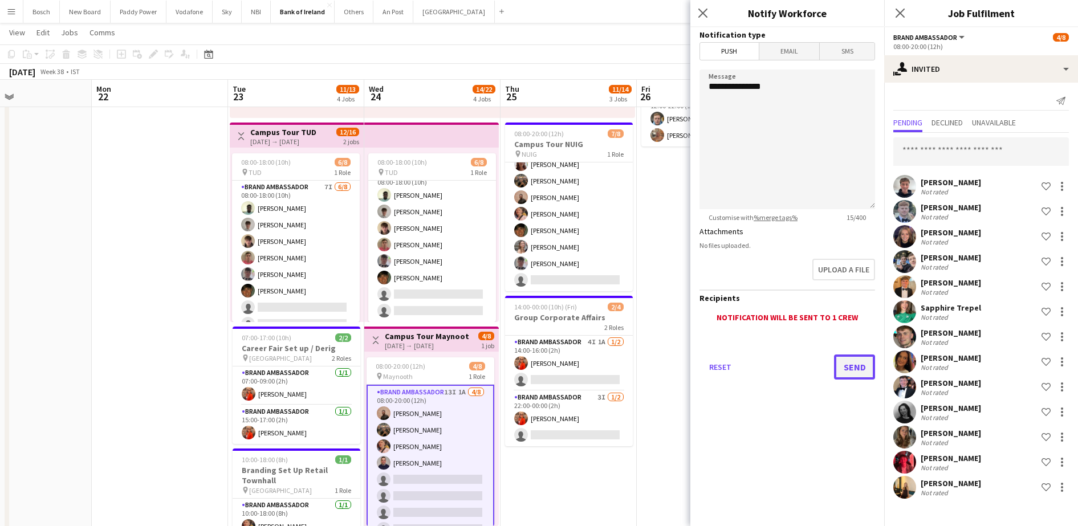
click at [845, 363] on button "Send" at bounding box center [854, 367] width 41 height 25
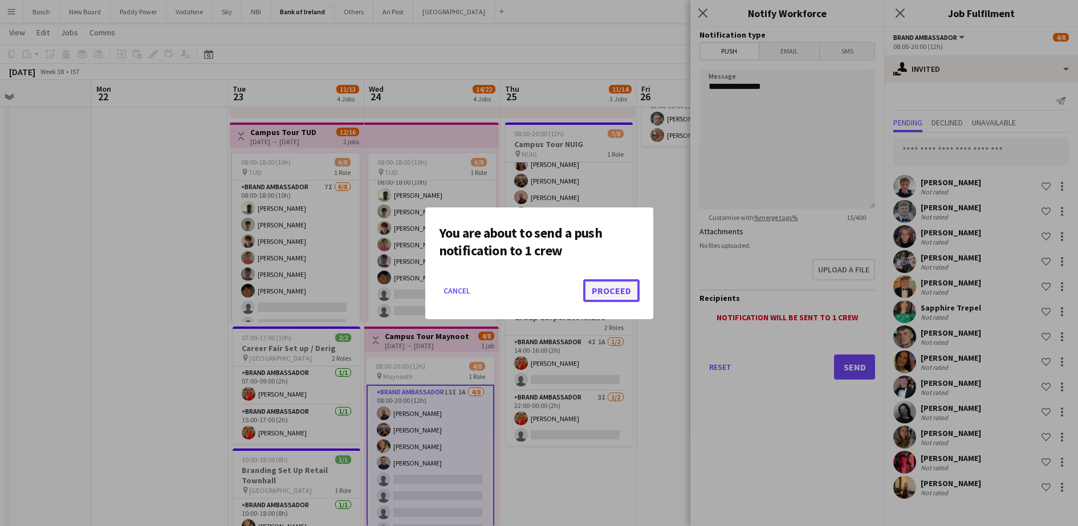
click at [602, 287] on button "Proceed" at bounding box center [611, 290] width 56 height 23
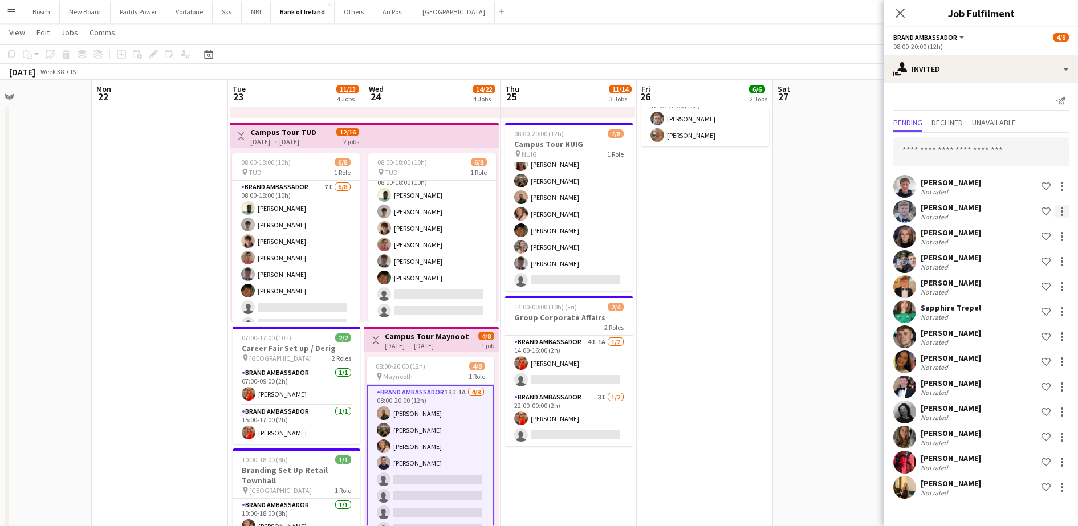
click at [1065, 210] on div at bounding box center [1062, 212] width 14 height 14
click at [1043, 253] on button "Send notification" at bounding box center [1025, 259] width 85 height 27
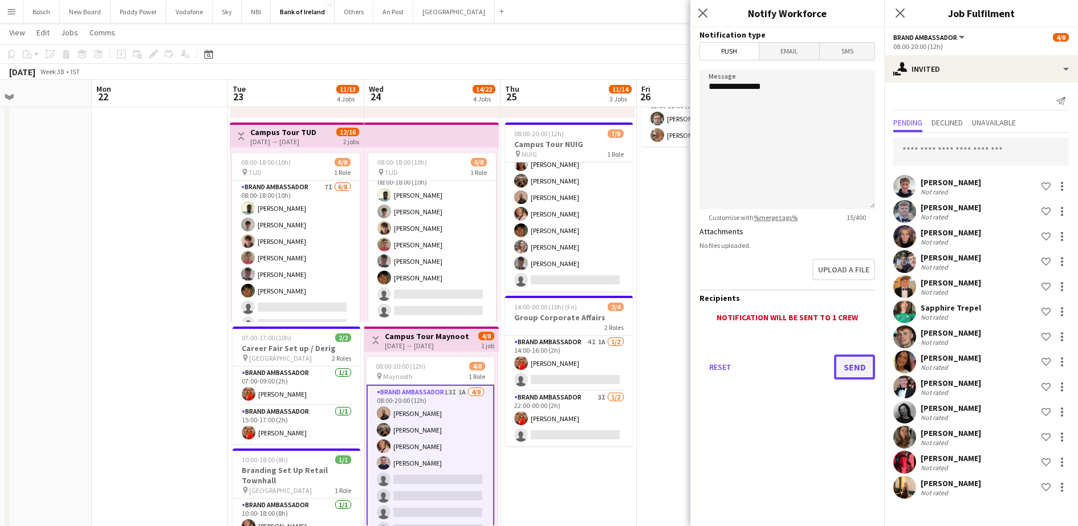
click at [850, 356] on button "Send" at bounding box center [854, 367] width 41 height 25
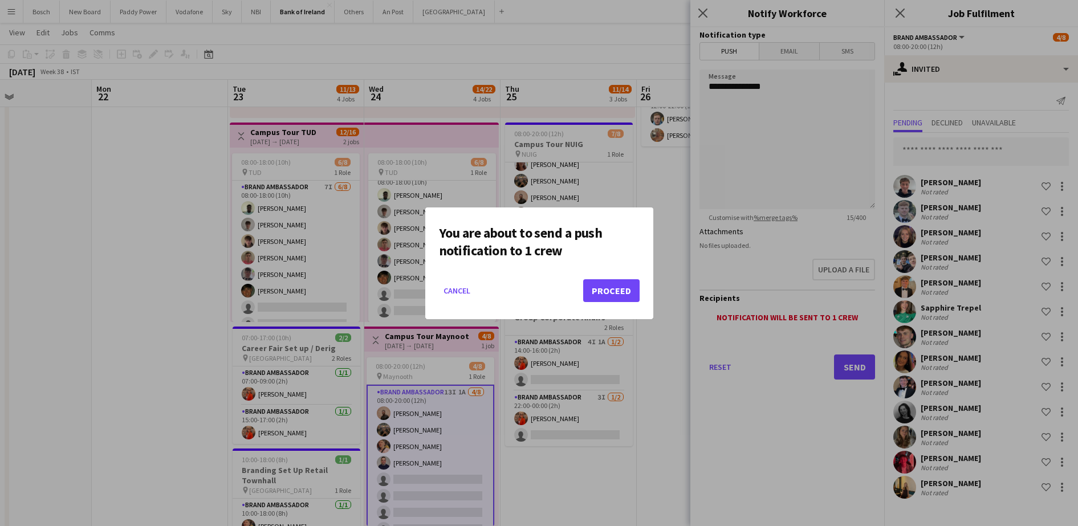
click at [606, 276] on mat-dialog-actions "Cancel Proceed" at bounding box center [539, 295] width 201 height 48
click at [604, 284] on button "Proceed" at bounding box center [611, 290] width 56 height 23
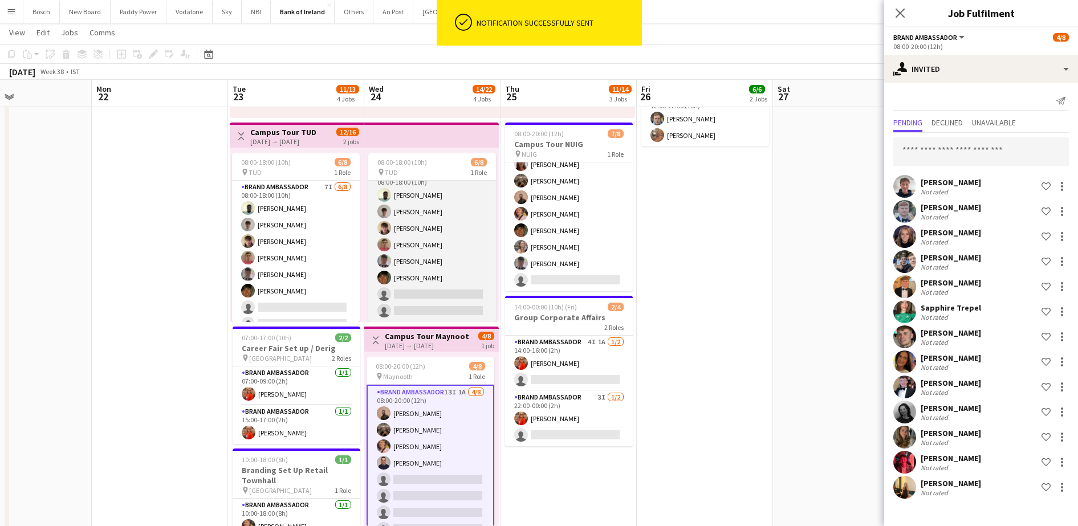
click at [437, 274] on app-card-role "Brand Ambassador 7I [DATE] 08:00-18:00 (10h) [PERSON_NAME] [PERSON_NAME] [PERSO…" at bounding box center [432, 245] width 128 height 154
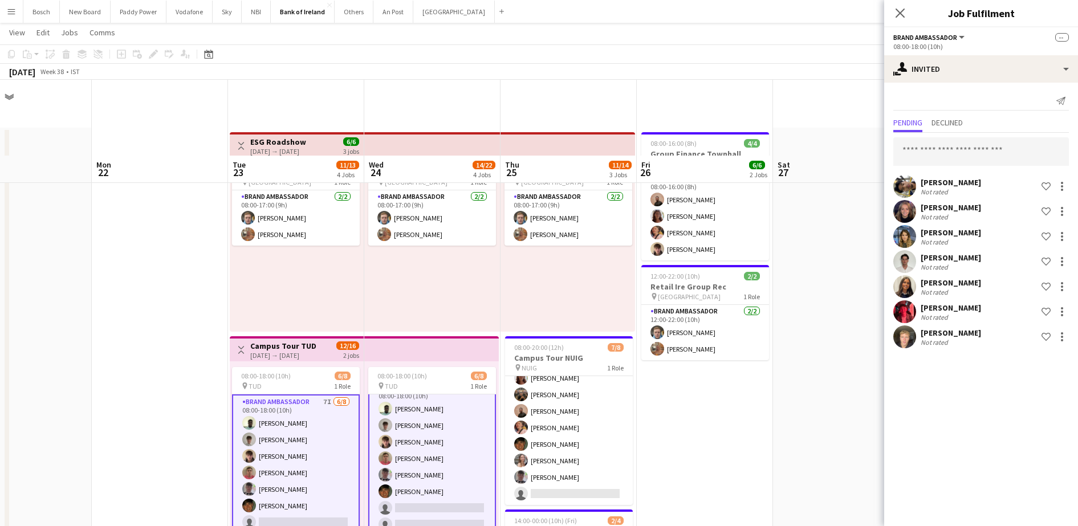
scroll to position [214, 0]
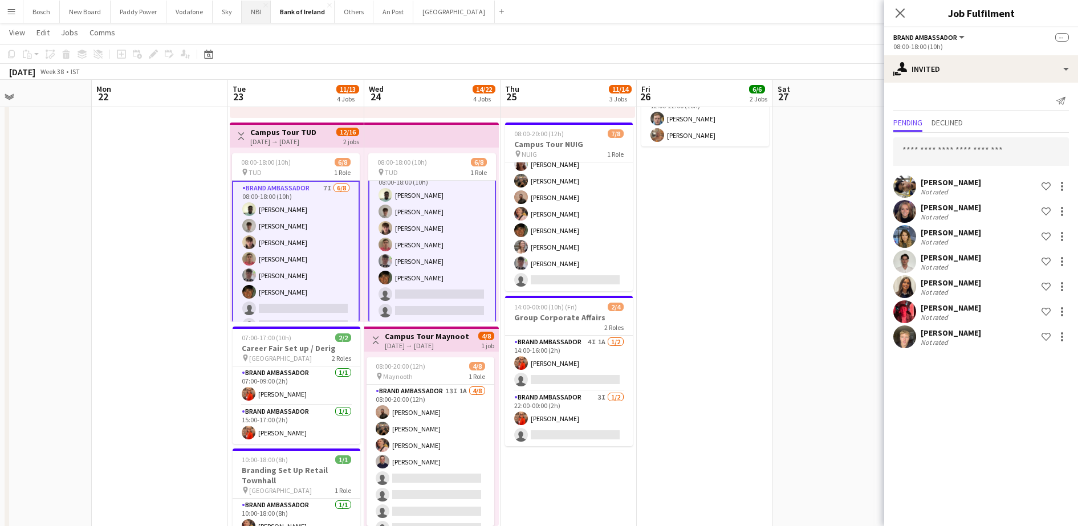
click at [256, 17] on button "NBI Close" at bounding box center [256, 12] width 29 height 22
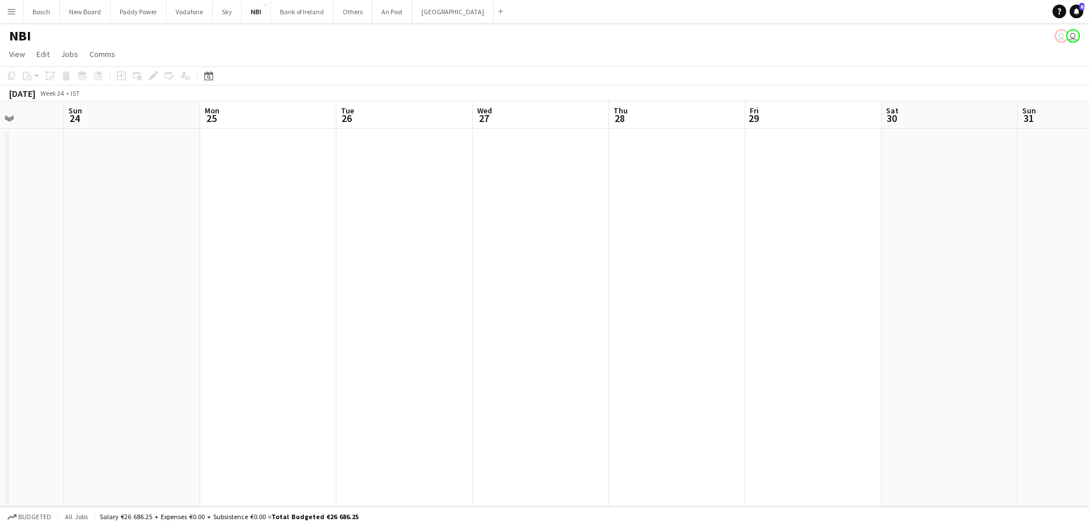
drag, startPoint x: 779, startPoint y: 231, endPoint x: 162, endPoint y: 227, distance: 617.3
click at [162, 227] on app-calendar-viewport "Thu 21 Fri 22 Sat 23 Sun 24 Mon 25 Tue 26 Wed 27 Thu 28 Fri 29 Sat 30 Sun 31 Mo…" at bounding box center [544, 303] width 1089 height 405
drag, startPoint x: 763, startPoint y: 228, endPoint x: 186, endPoint y: 221, distance: 576.9
click at [186, 221] on app-calendar-viewport "Thu 21 Fri 22 Sat 23 Sun 24 Mon 25 Tue 26 Wed 27 Thu 28 Fri 29 Sat 30 Sun 31 Mo…" at bounding box center [544, 303] width 1089 height 405
drag, startPoint x: 626, startPoint y: 227, endPoint x: 254, endPoint y: 206, distance: 372.8
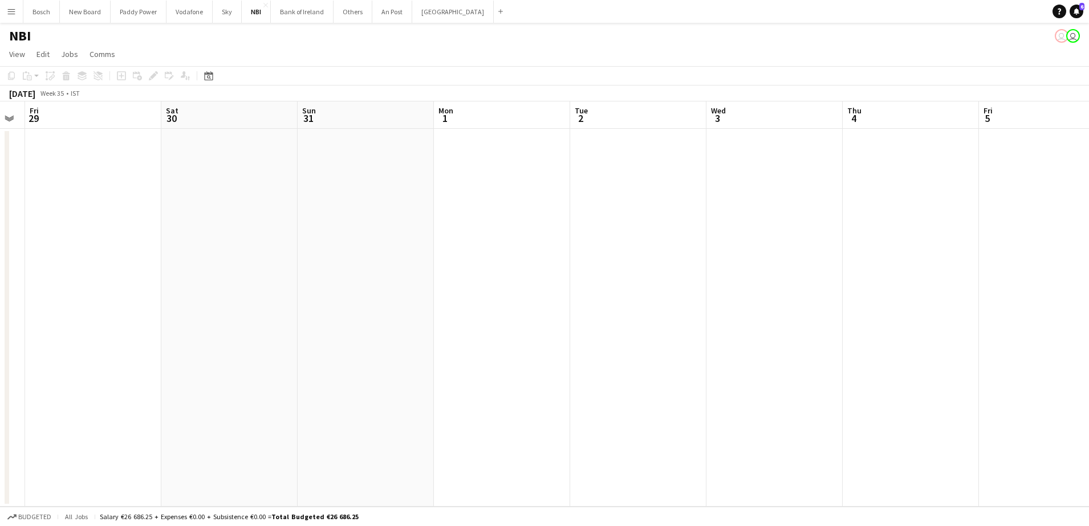
click at [253, 206] on app-calendar-viewport "Tue 26 Wed 27 Thu 28 Fri 29 Sat 30 Sun 31 Mon 1 Tue 2 Wed 3 Thu 4 Fri 5 Sat 6 S…" at bounding box center [544, 303] width 1089 height 405
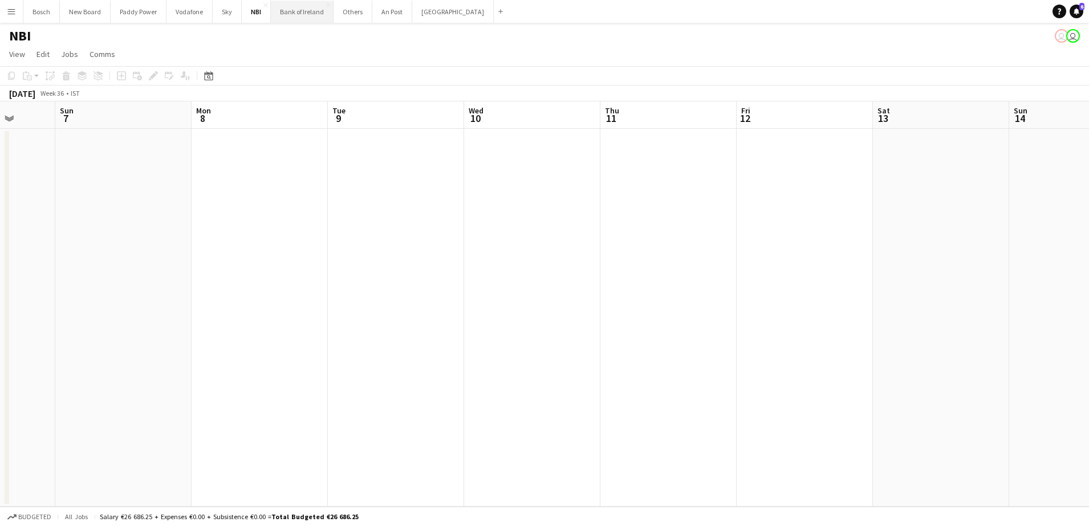
scroll to position [0, 362]
click at [279, 9] on button "Bank of Ireland Close" at bounding box center [302, 12] width 63 height 22
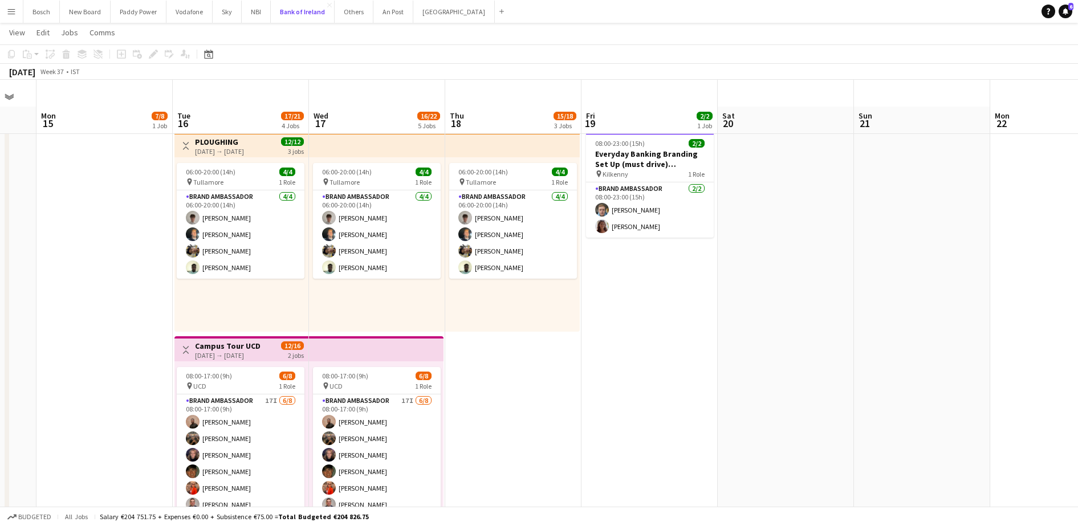
scroll to position [71, 0]
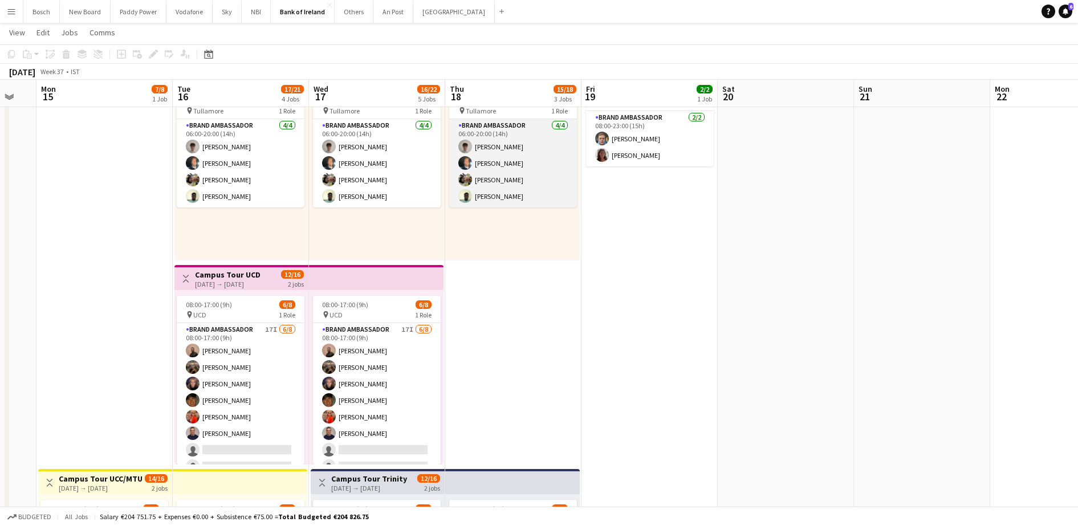
click at [471, 160] on app-user-avatar at bounding box center [465, 163] width 14 height 14
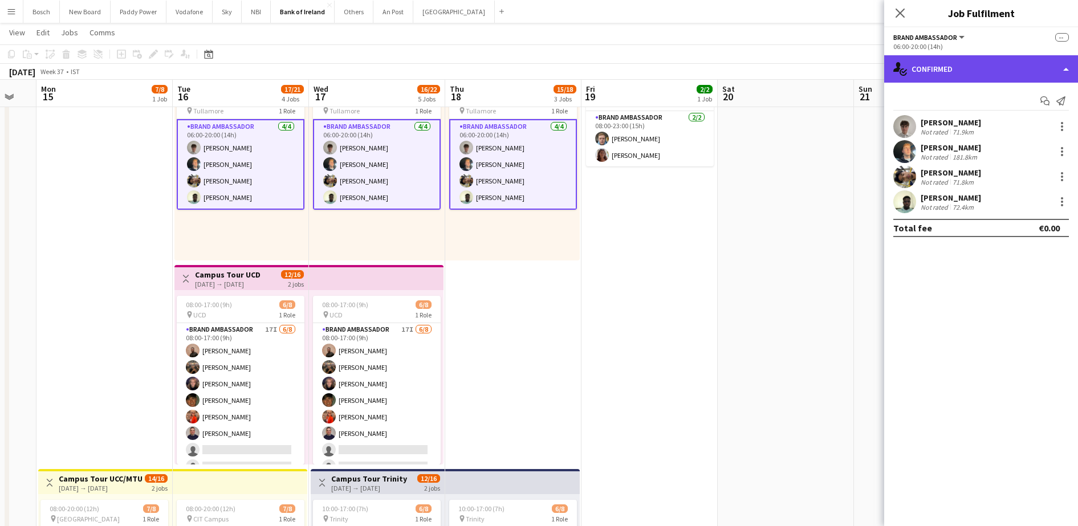
click at [989, 62] on div "single-neutral-actions-check-2 Confirmed" at bounding box center [981, 68] width 194 height 27
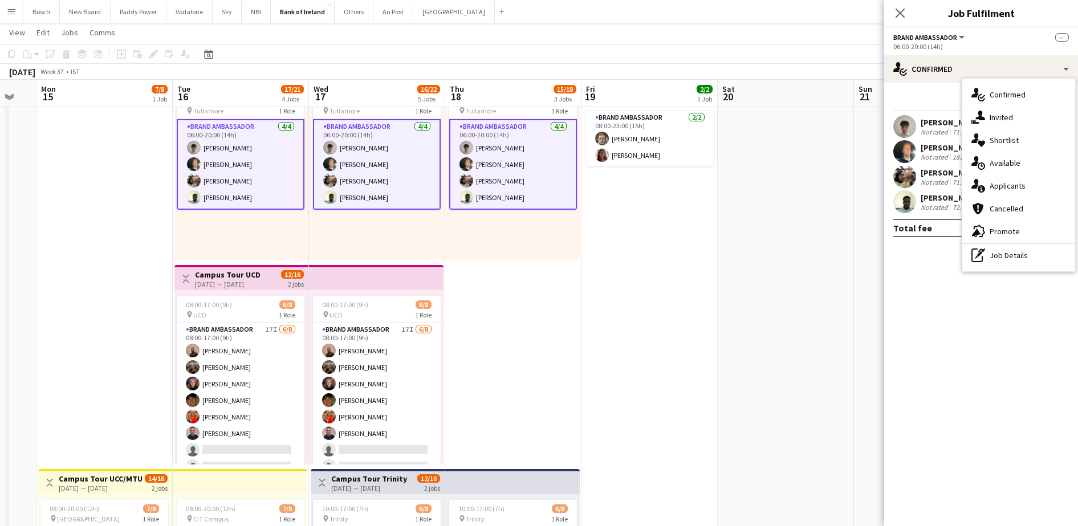
click at [18, 14] on button "Menu" at bounding box center [11, 11] width 23 height 23
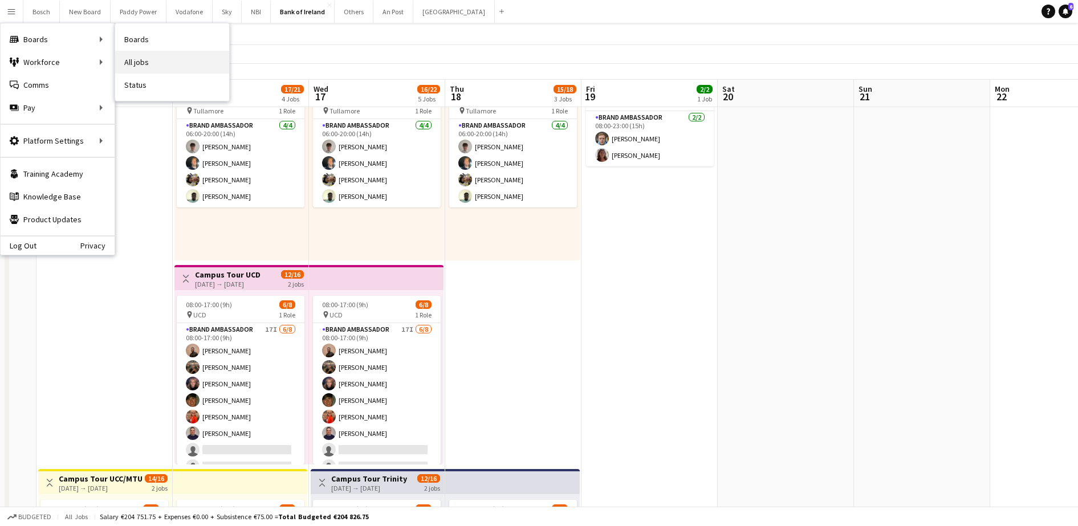
click at [139, 52] on link "All jobs" at bounding box center [172, 62] width 114 height 23
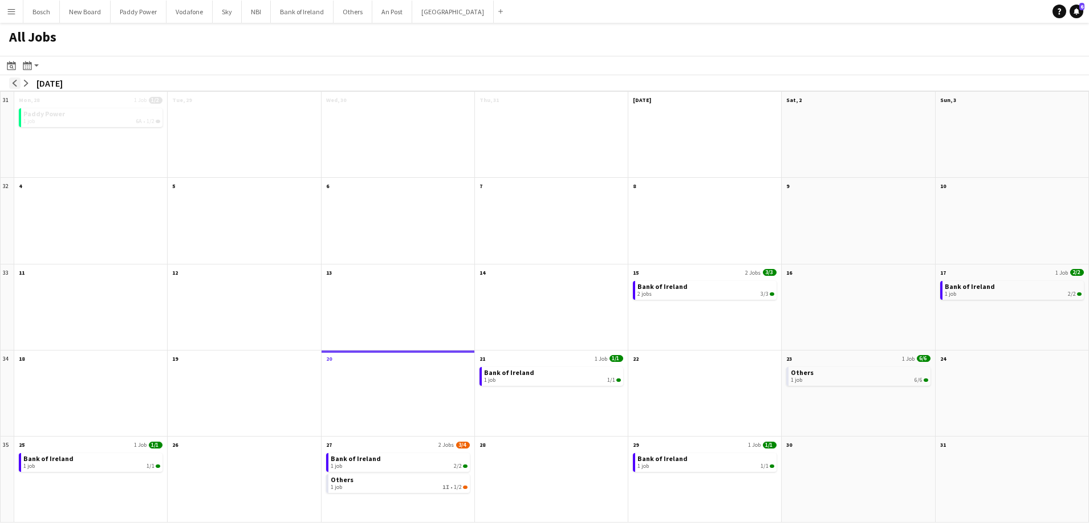
click at [15, 81] on app-icon "arrow-left" at bounding box center [14, 83] width 7 height 7
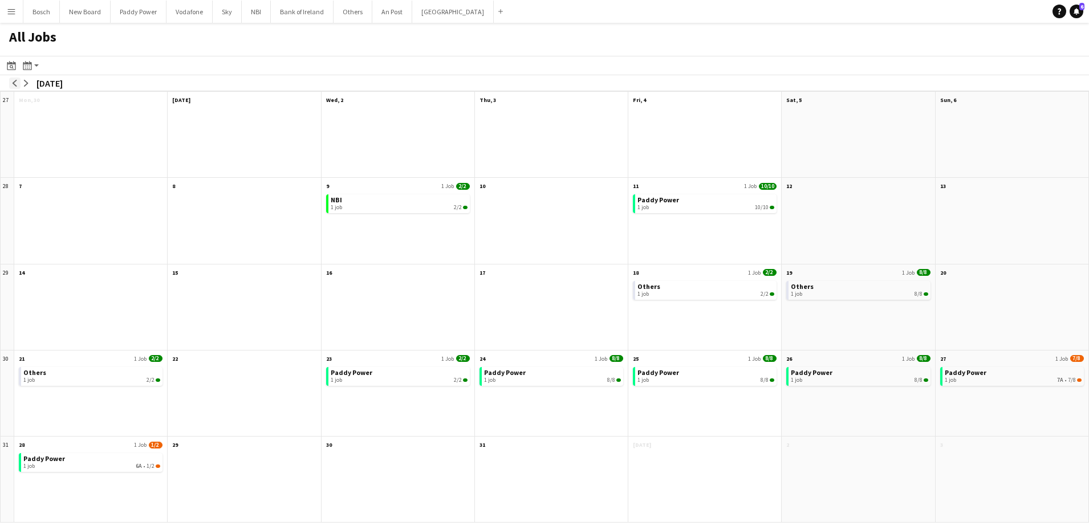
click at [15, 81] on app-icon "arrow-left" at bounding box center [14, 83] width 7 height 7
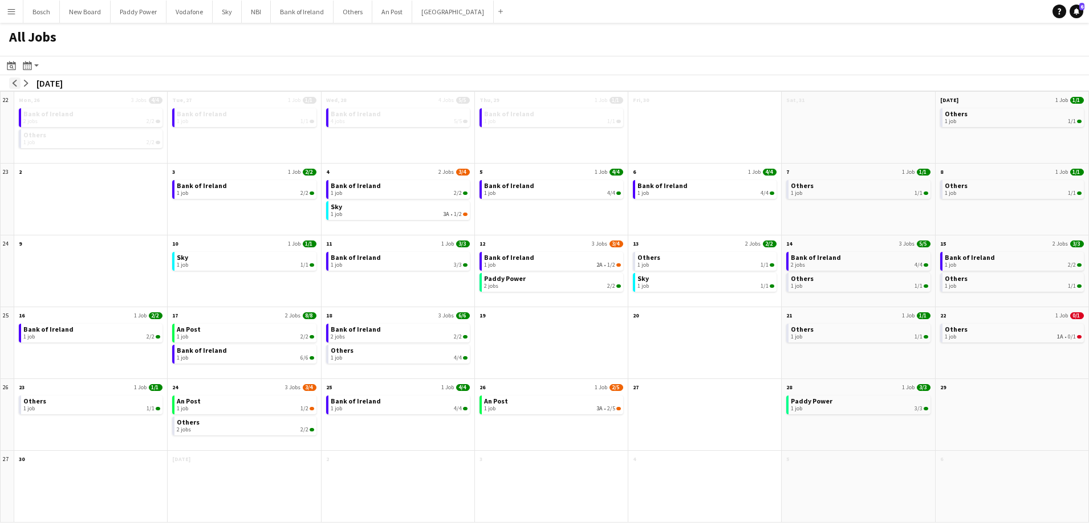
click at [15, 81] on app-icon "arrow-left" at bounding box center [14, 83] width 7 height 7
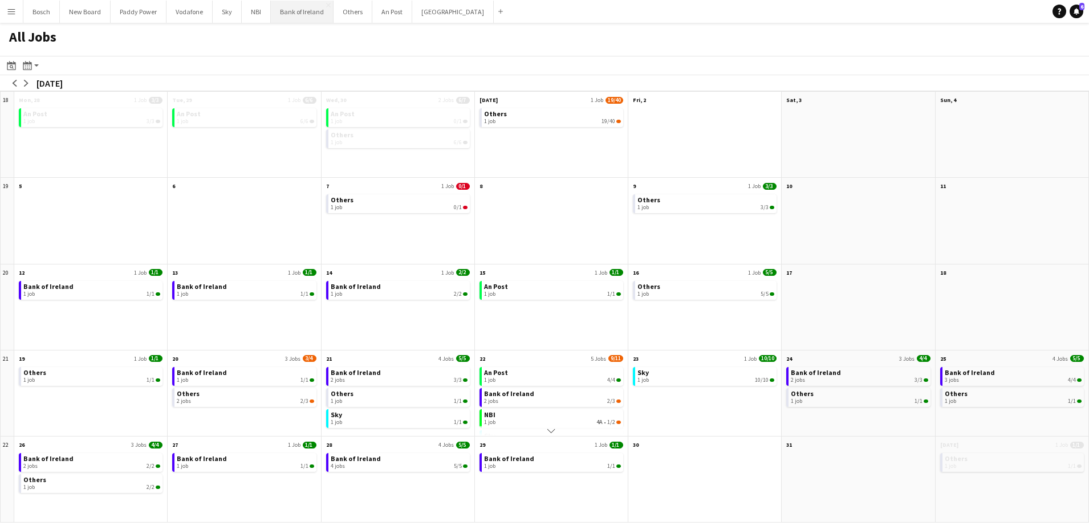
click at [321, 15] on button "Bank of Ireland Close" at bounding box center [302, 12] width 63 height 22
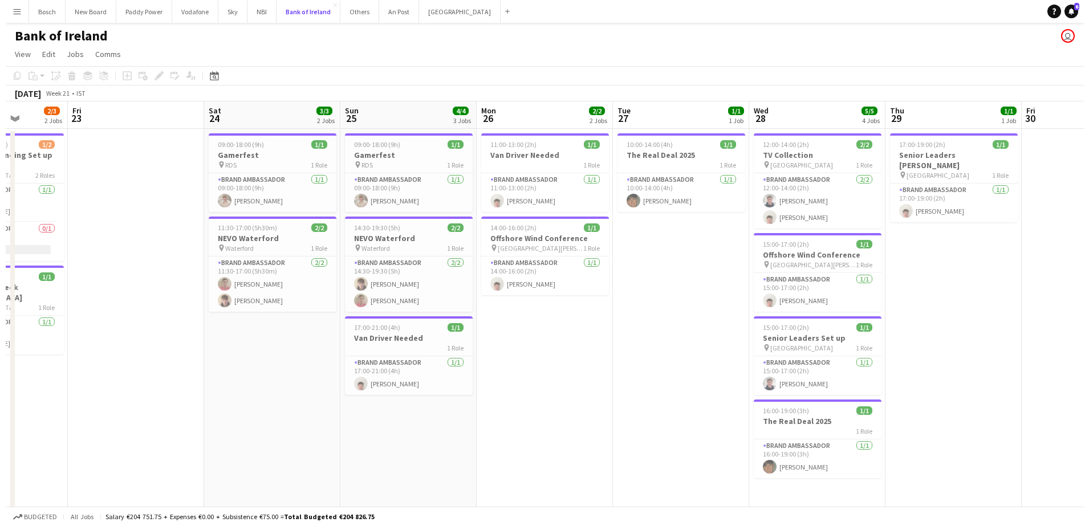
scroll to position [0, 347]
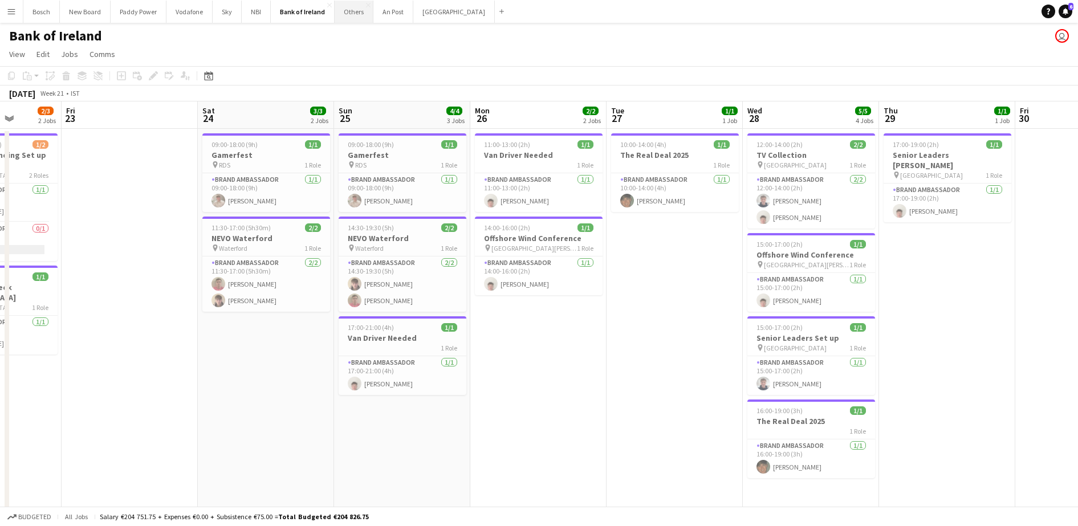
click at [347, 22] on button "Others Close" at bounding box center [354, 12] width 39 height 22
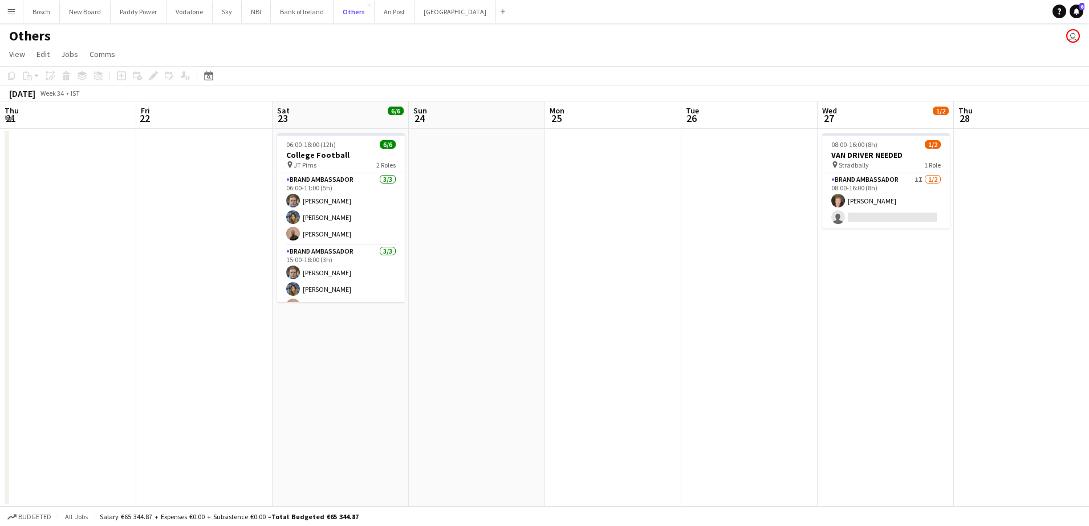
scroll to position [0, 389]
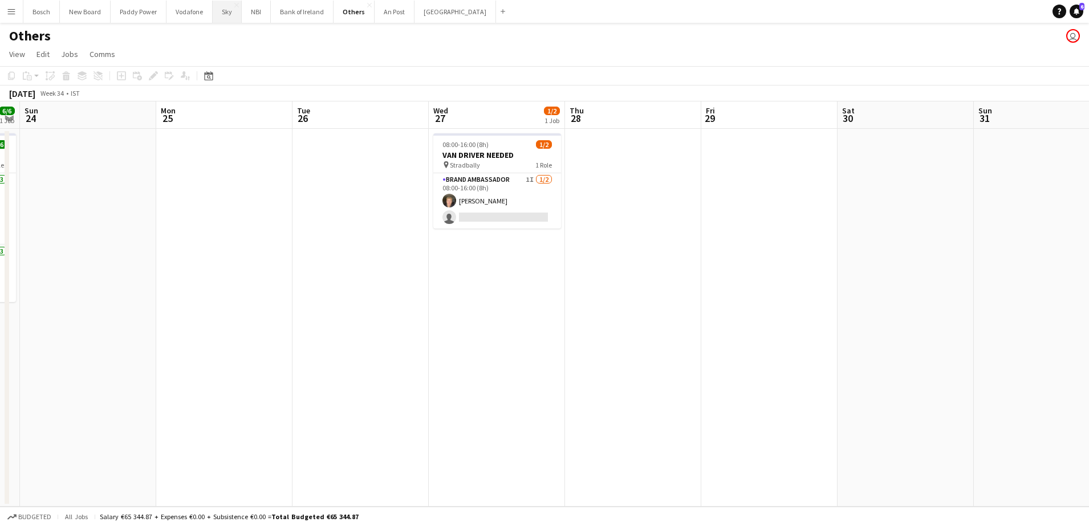
click at [215, 9] on button "Sky Close" at bounding box center [227, 12] width 29 height 22
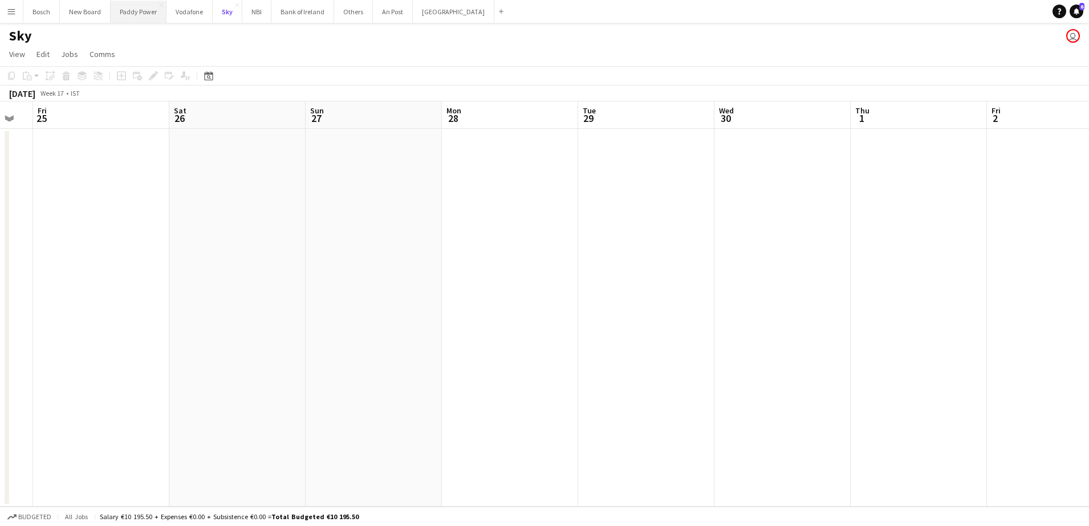
scroll to position [0, 235]
click at [144, 14] on button "Paddy Power Close" at bounding box center [139, 12] width 56 height 22
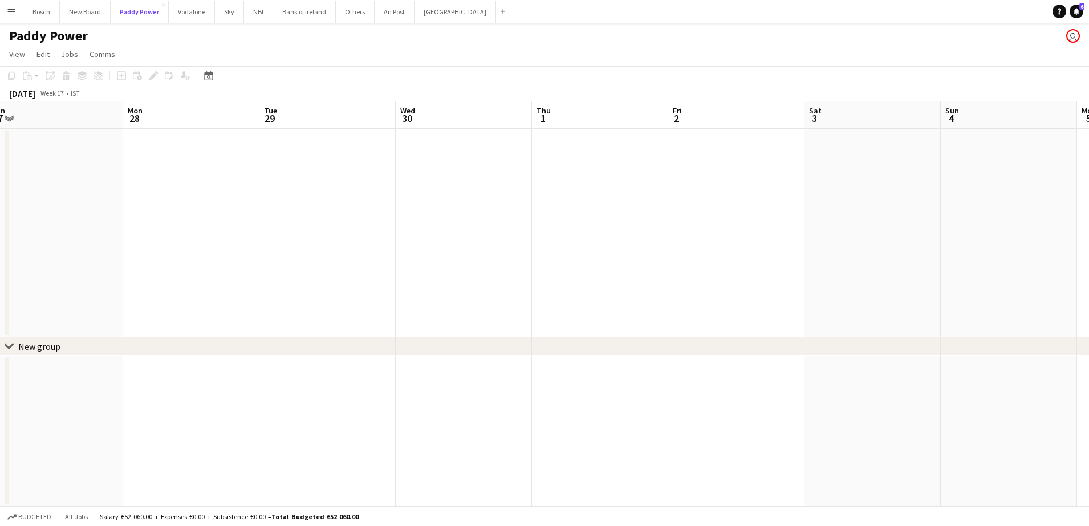
scroll to position [0, 286]
click at [344, 9] on button "Others Close" at bounding box center [355, 12] width 39 height 22
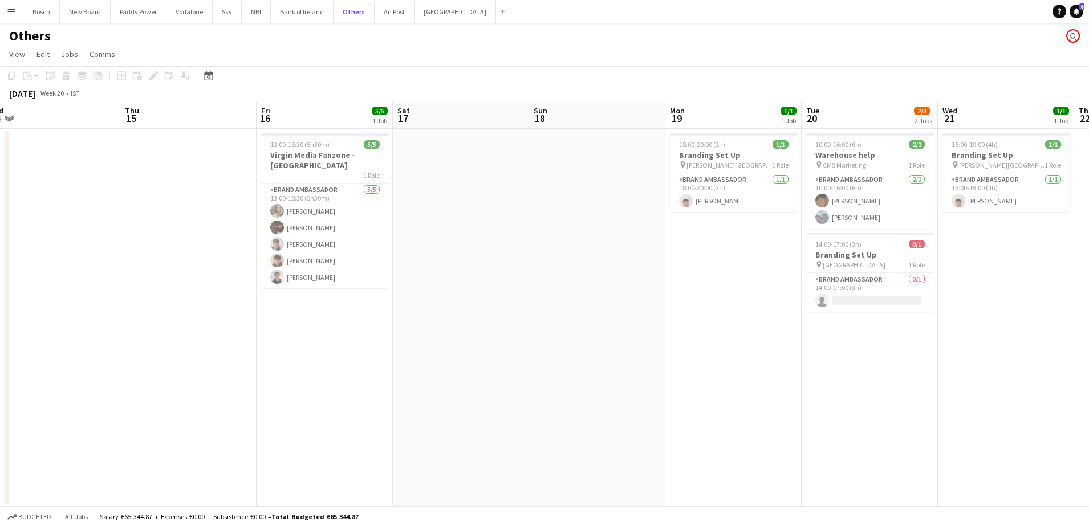
scroll to position [0, 291]
click at [286, 6] on button "Bank of Ireland Close" at bounding box center [302, 12] width 63 height 22
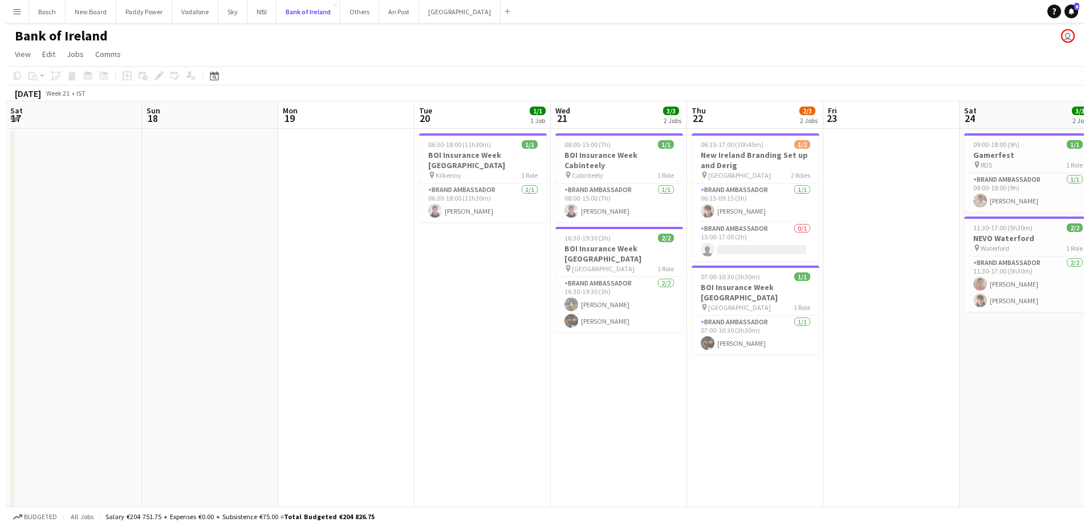
scroll to position [0, 273]
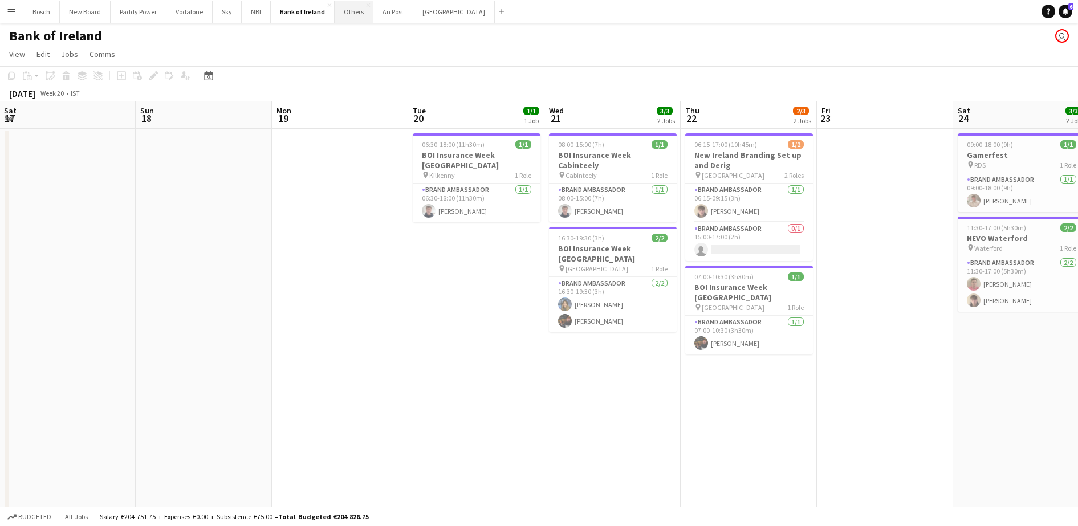
click at [357, 16] on button "Others Close" at bounding box center [354, 12] width 39 height 22
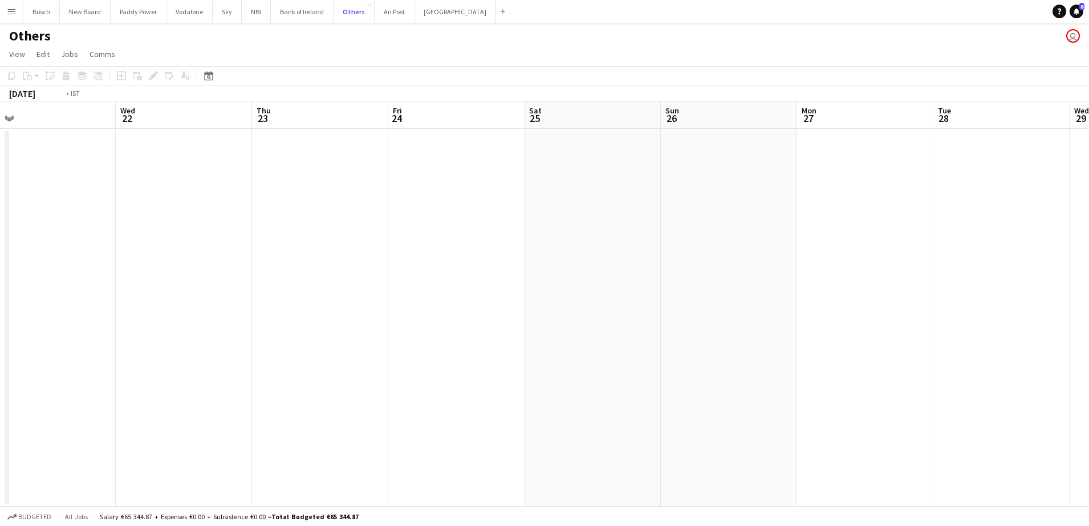
scroll to position [0, 279]
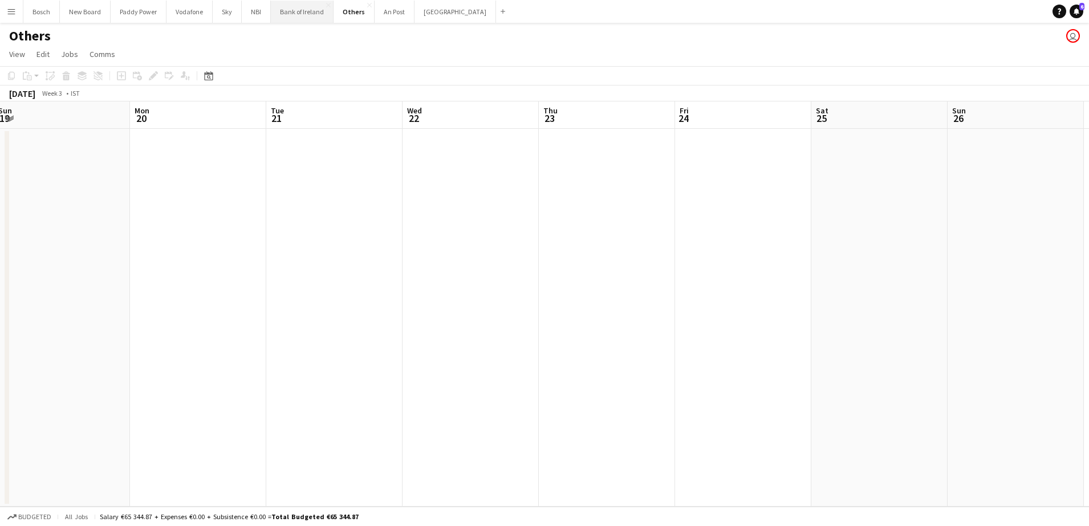
click at [304, 17] on button "Bank of Ireland Close" at bounding box center [302, 12] width 63 height 22
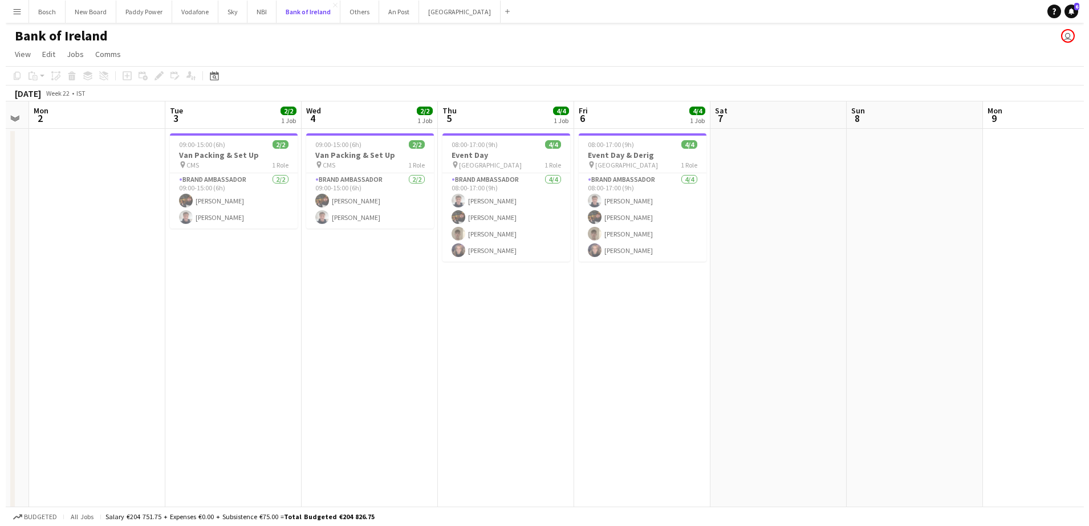
scroll to position [0, 386]
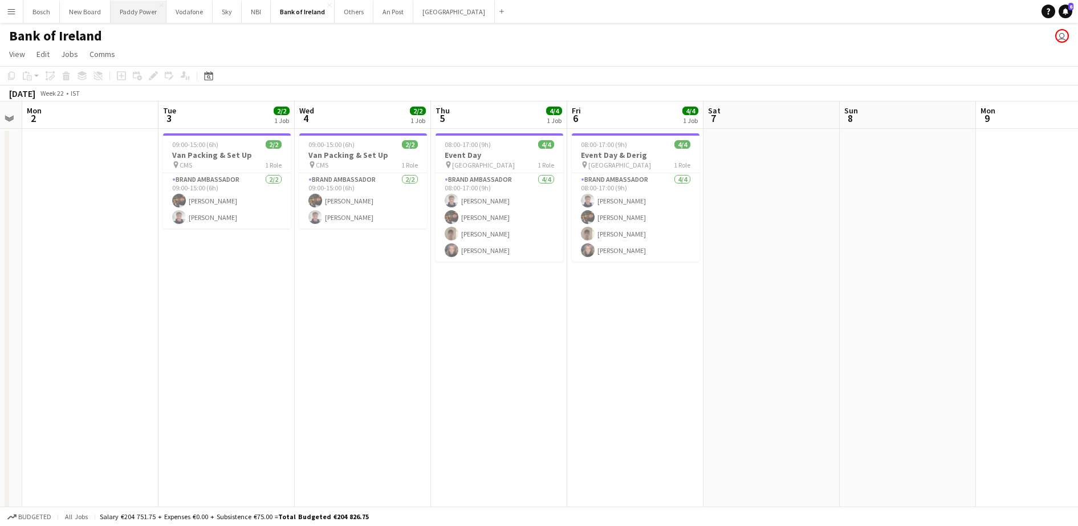
click at [152, 18] on button "Paddy Power Close" at bounding box center [139, 12] width 56 height 22
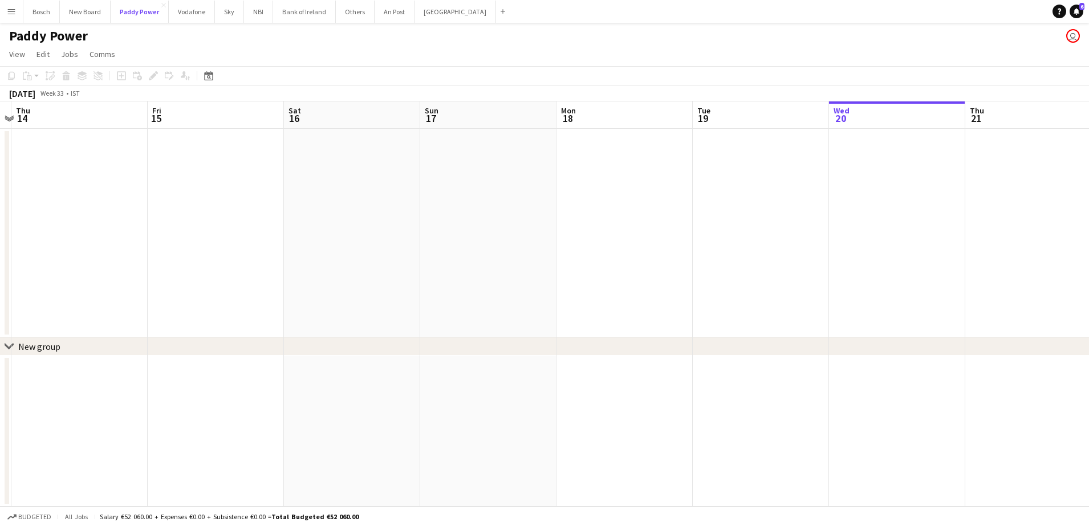
scroll to position [0, 347]
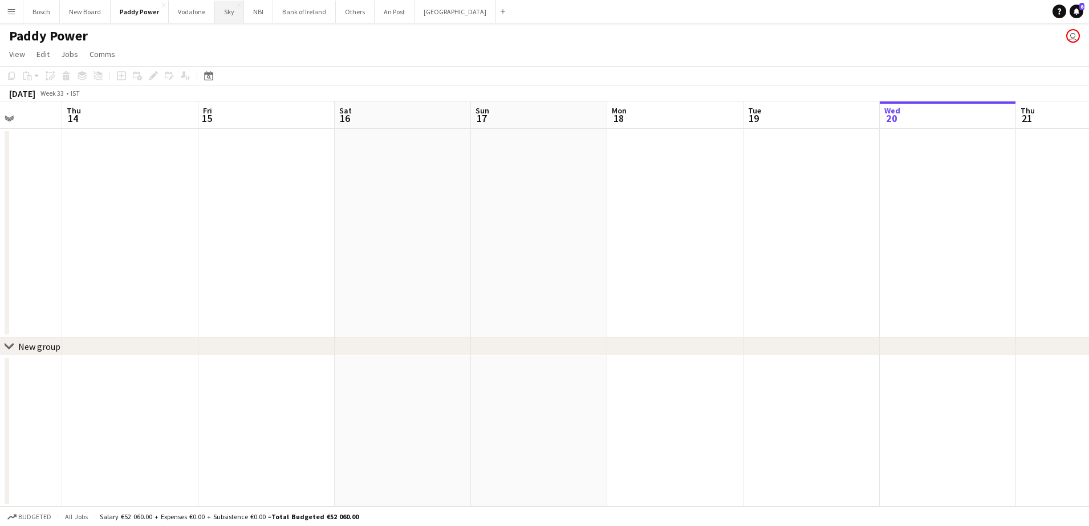
click at [221, 13] on button "Sky Close" at bounding box center [229, 12] width 29 height 22
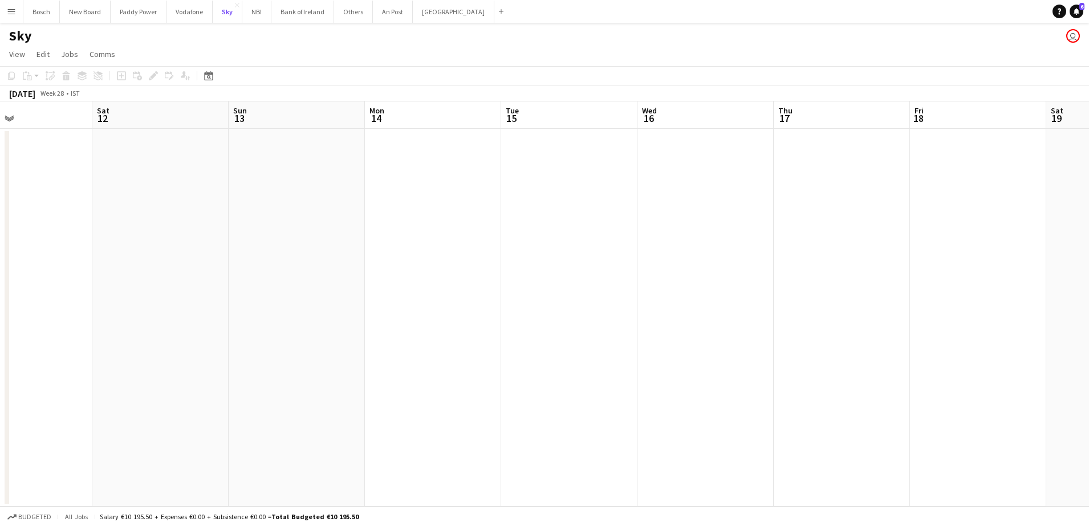
scroll to position [0, 368]
click at [256, 11] on button "NBI Close" at bounding box center [256, 12] width 29 height 22
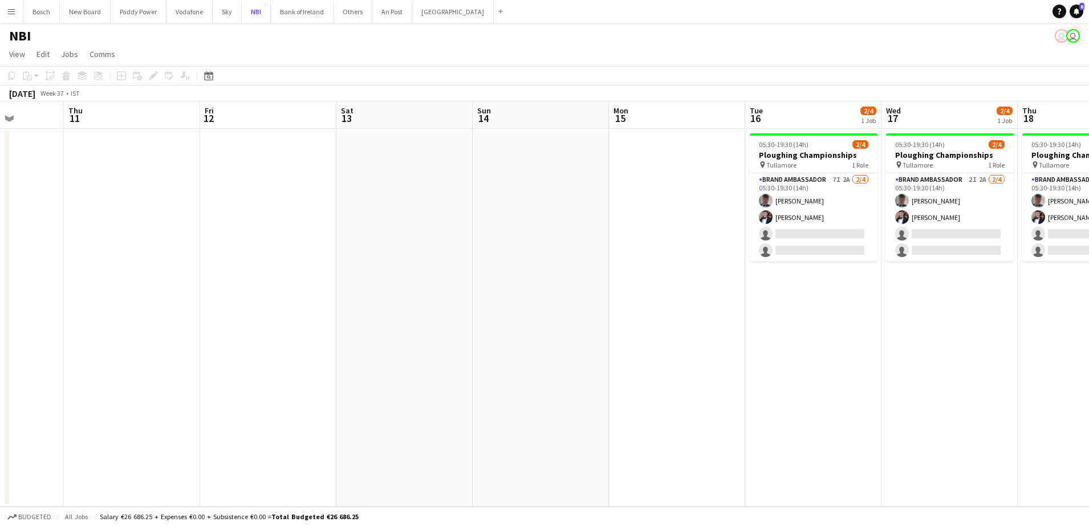
scroll to position [0, 390]
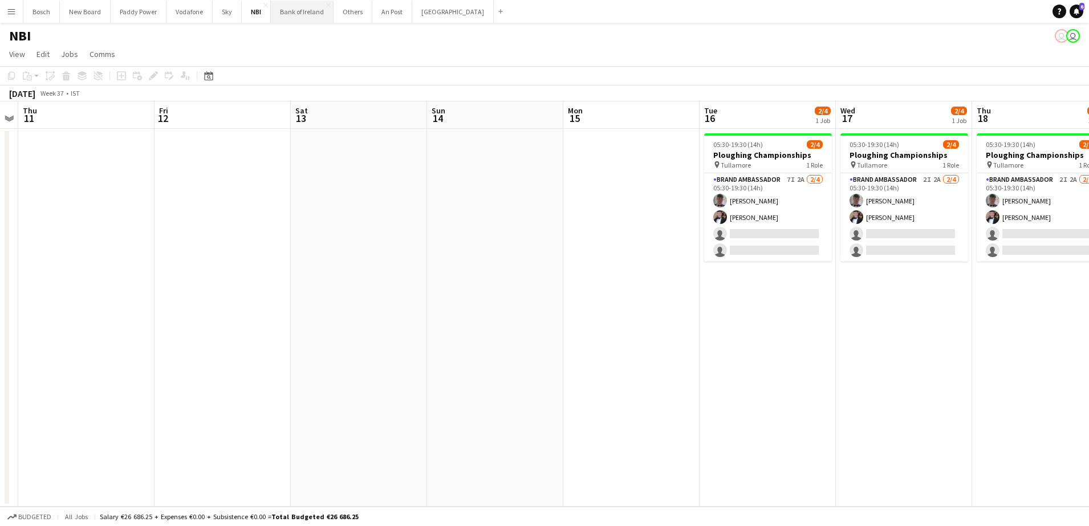
click at [296, 2] on button "Bank of Ireland Close" at bounding box center [302, 12] width 63 height 22
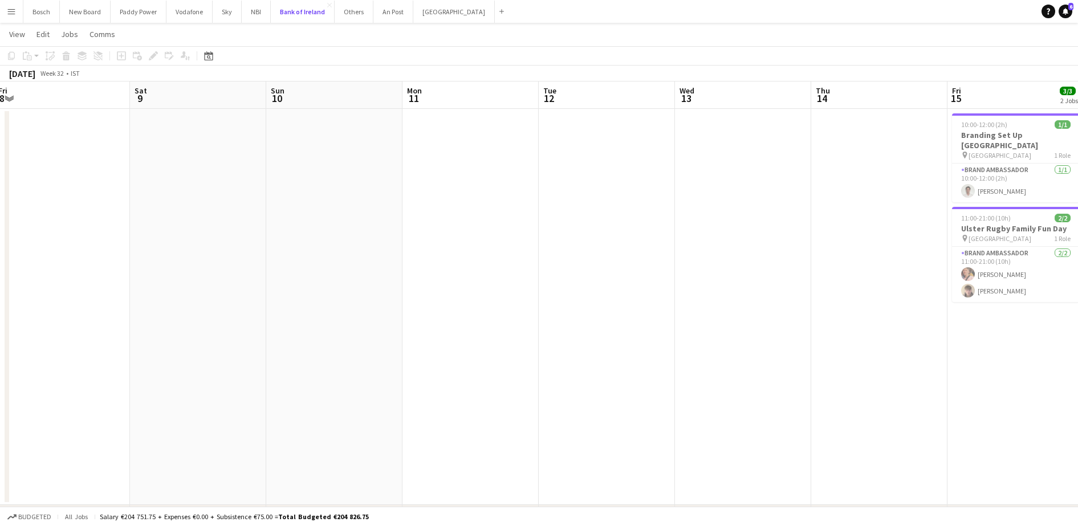
scroll to position [0, 449]
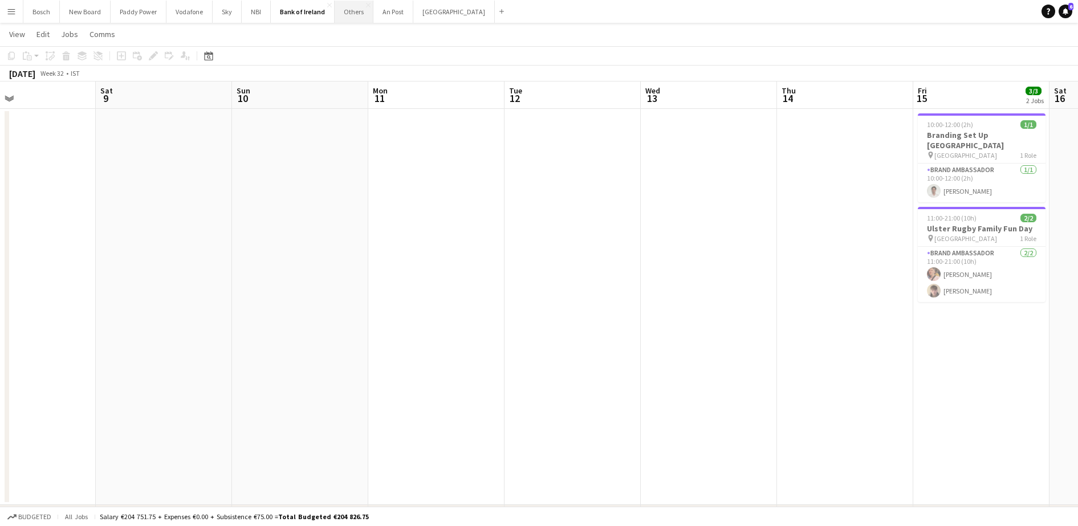
click at [347, 13] on button "Others Close" at bounding box center [354, 12] width 39 height 22
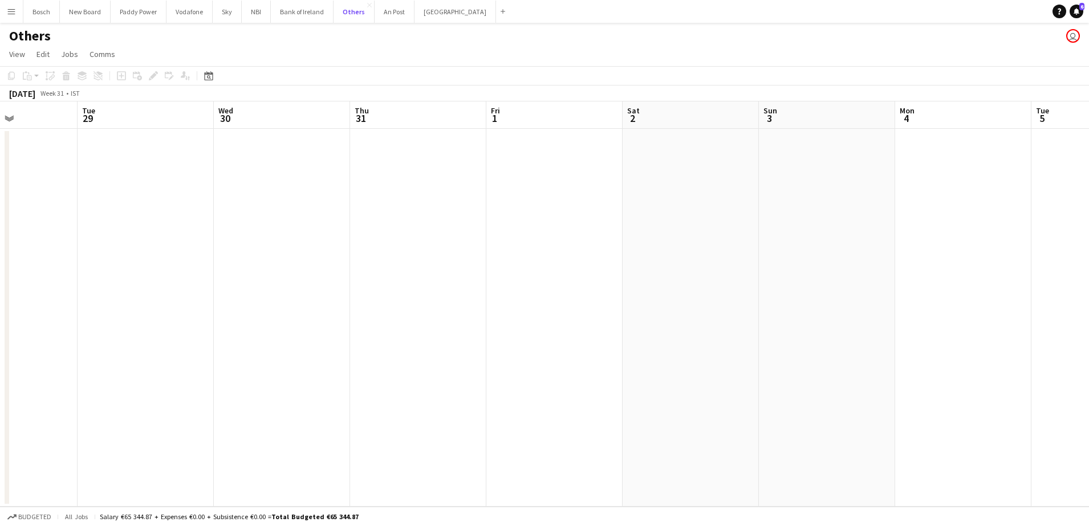
scroll to position [0, 351]
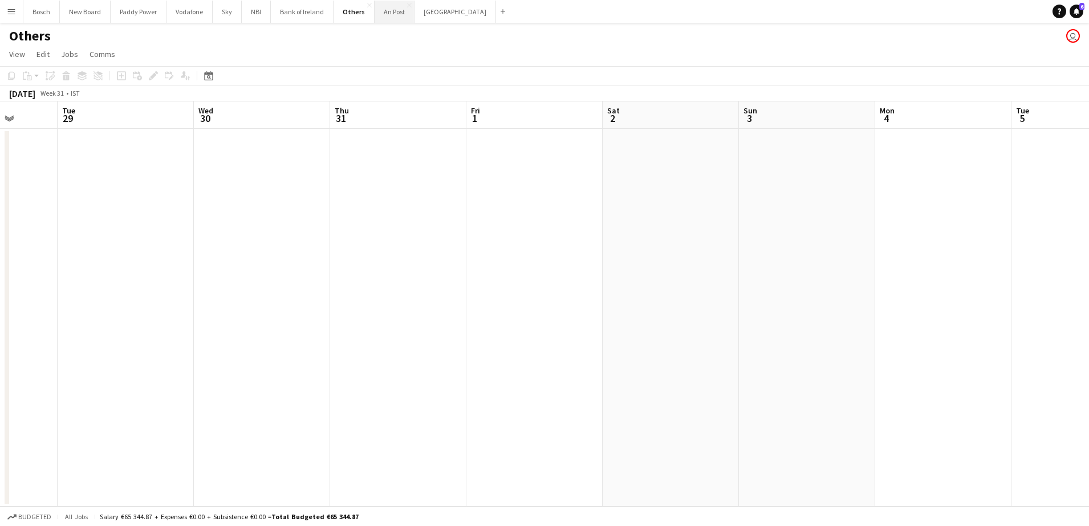
click at [393, 10] on button "An Post Close" at bounding box center [394, 12] width 40 height 22
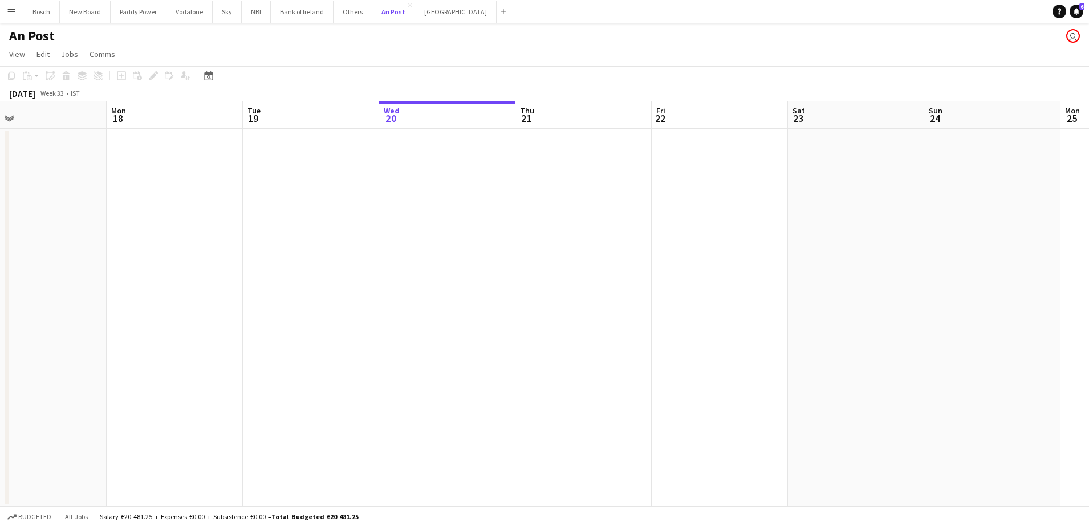
scroll to position [0, 335]
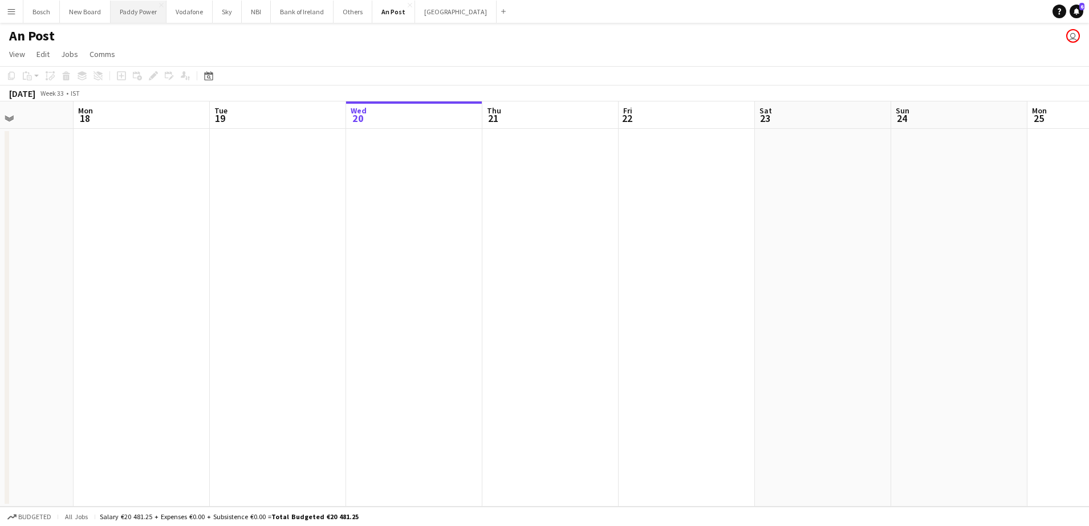
click at [154, 10] on button "Paddy Power Close" at bounding box center [139, 12] width 56 height 22
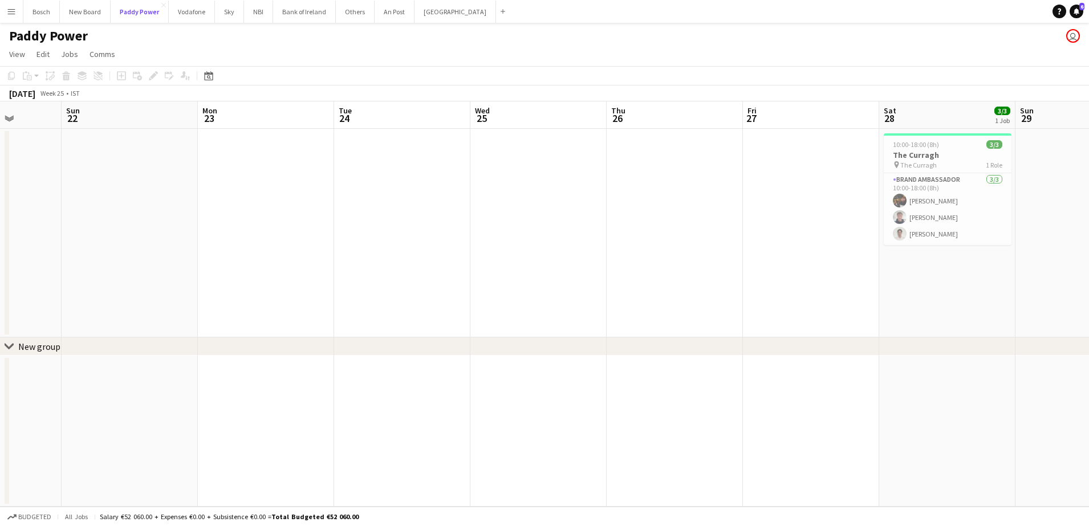
scroll to position [0, 348]
click at [282, 9] on button "Bank of Ireland Close" at bounding box center [304, 12] width 63 height 22
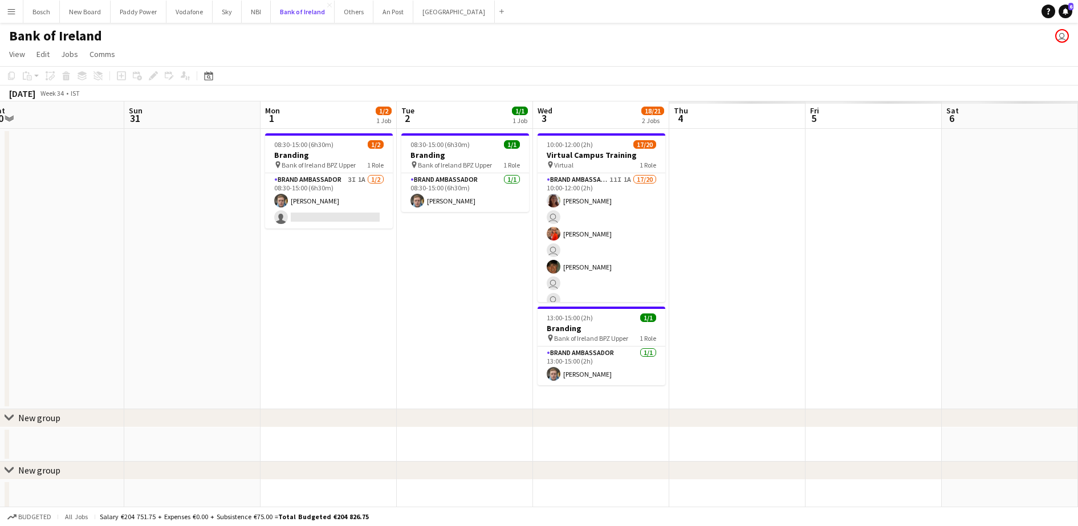
scroll to position [0, 462]
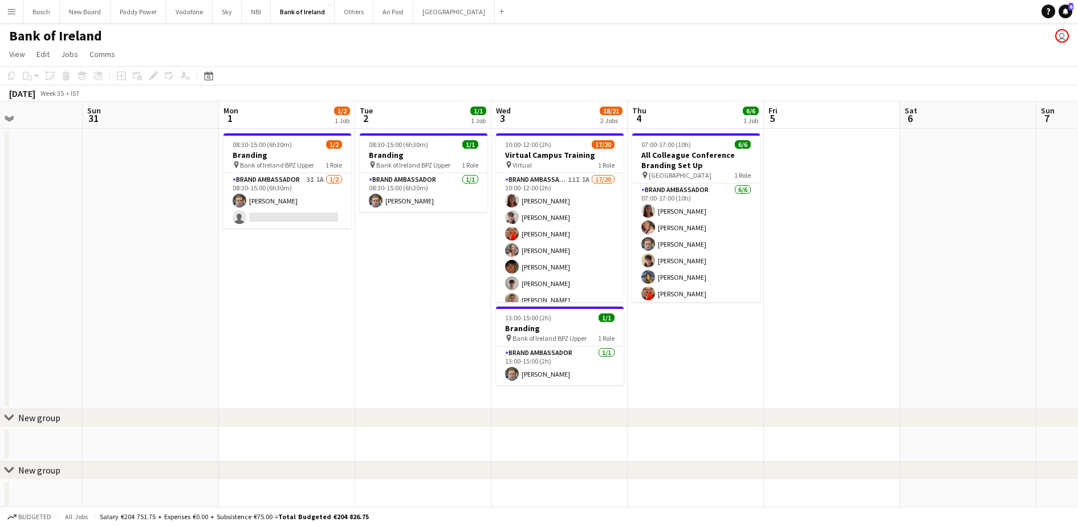
drag, startPoint x: 278, startPoint y: 213, endPoint x: 1005, endPoint y: 53, distance: 744.0
click at [279, 213] on app-card-role "Brand Ambassador 3I 1A [DATE] 08:30-15:00 (6h30m) [PERSON_NAME] single-neutral-…" at bounding box center [287, 200] width 128 height 55
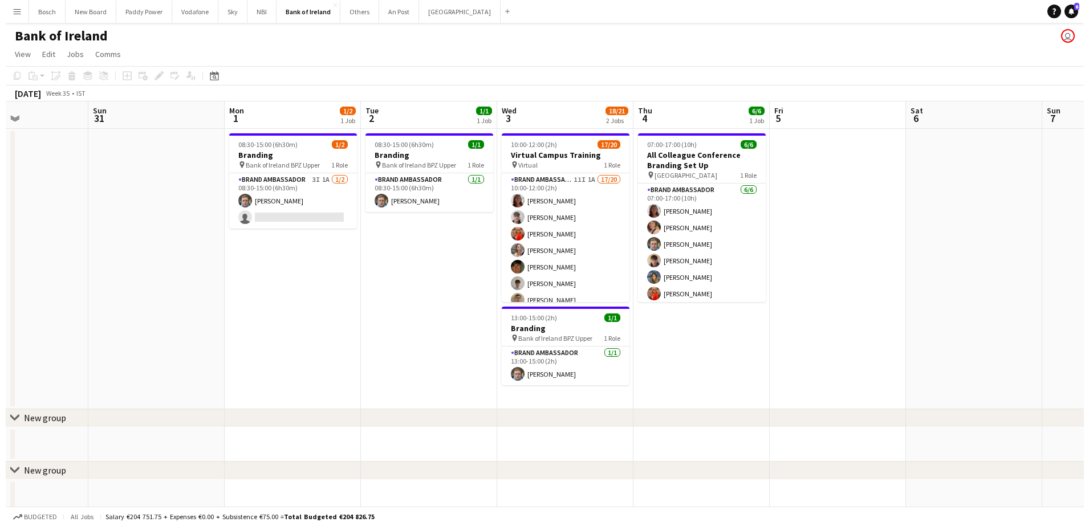
scroll to position [0, 461]
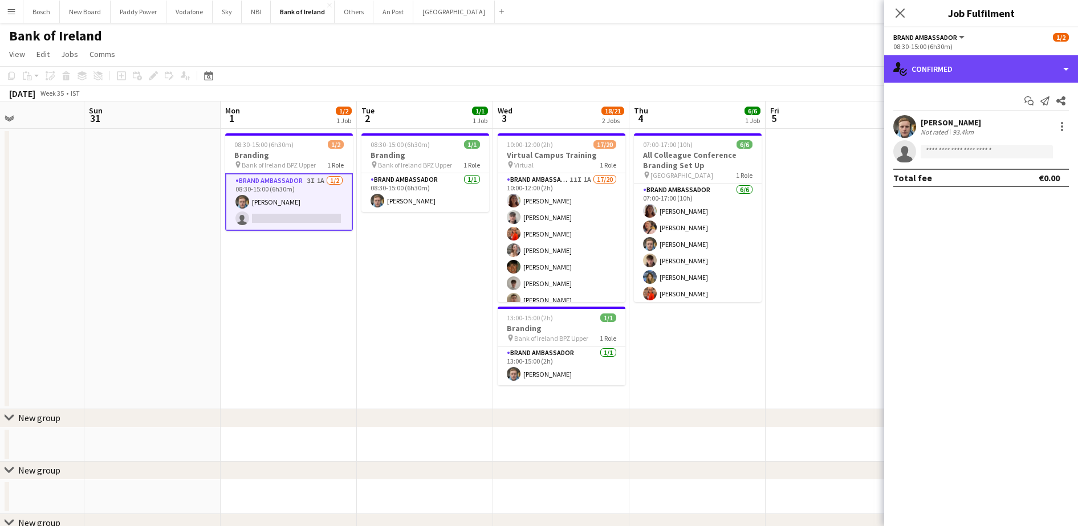
drag, startPoint x: 1001, startPoint y: 62, endPoint x: 999, endPoint y: 168, distance: 106.0
click at [1000, 62] on div "single-neutral-actions-check-2 Confirmed" at bounding box center [981, 68] width 194 height 27
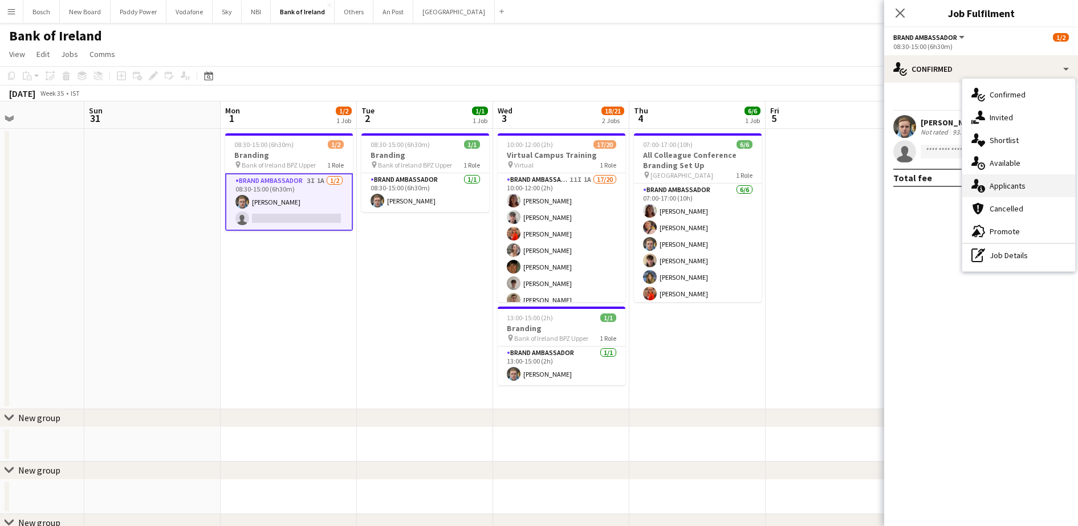
click at [1016, 191] on div "single-neutral-actions-information Applicants" at bounding box center [1018, 185] width 113 height 23
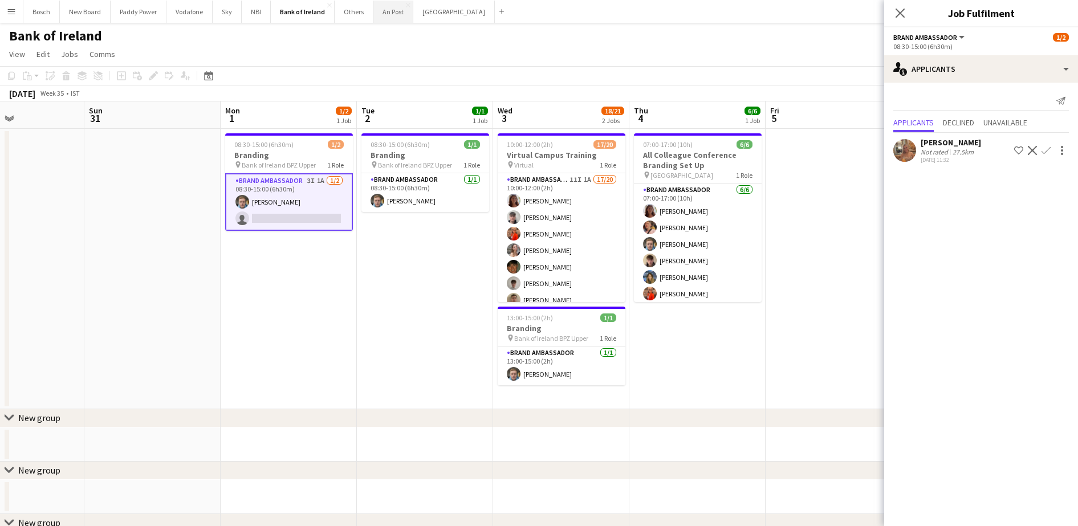
click at [403, 18] on button "An Post Close" at bounding box center [393, 12] width 40 height 22
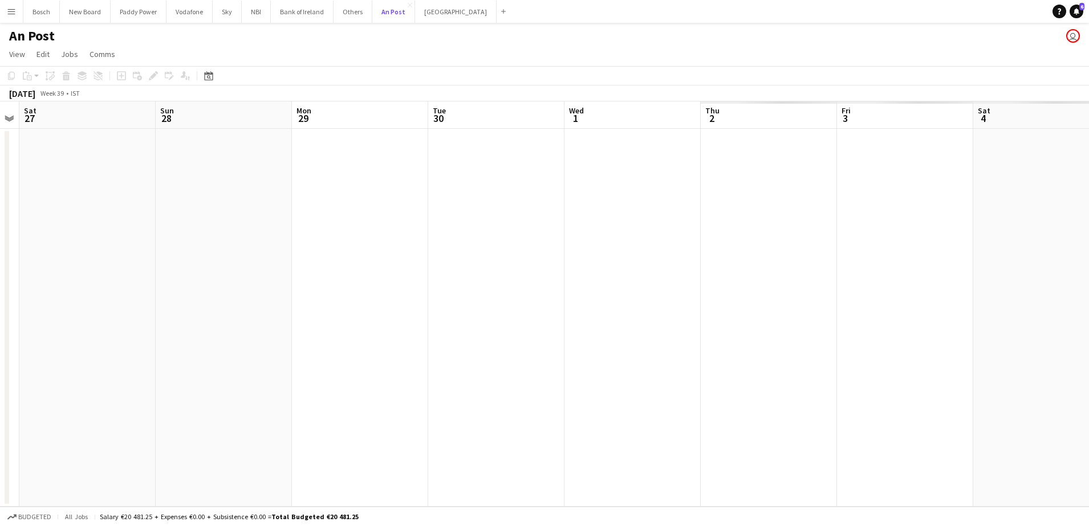
scroll to position [0, 389]
click at [283, 15] on button "Bank of Ireland Close" at bounding box center [302, 12] width 63 height 22
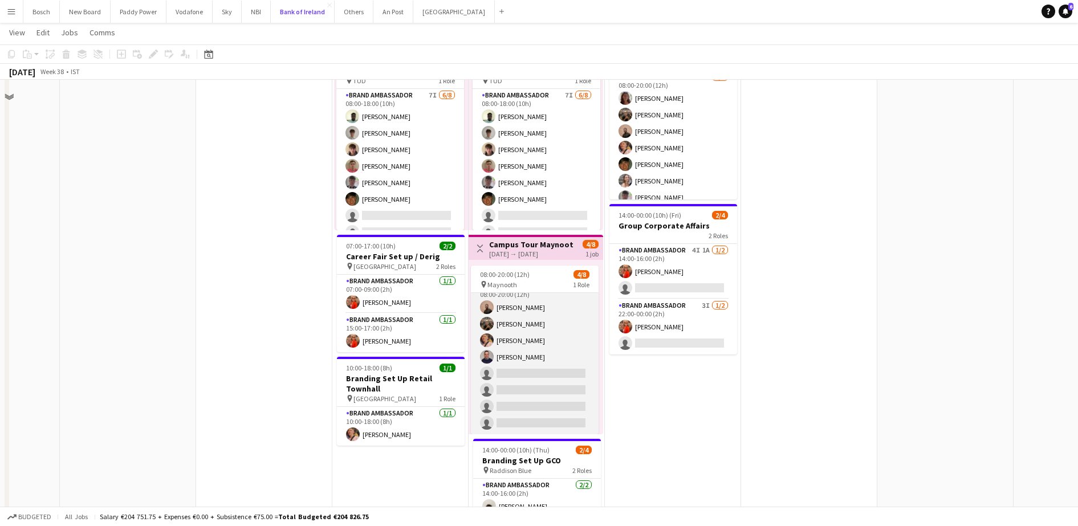
scroll to position [356, 0]
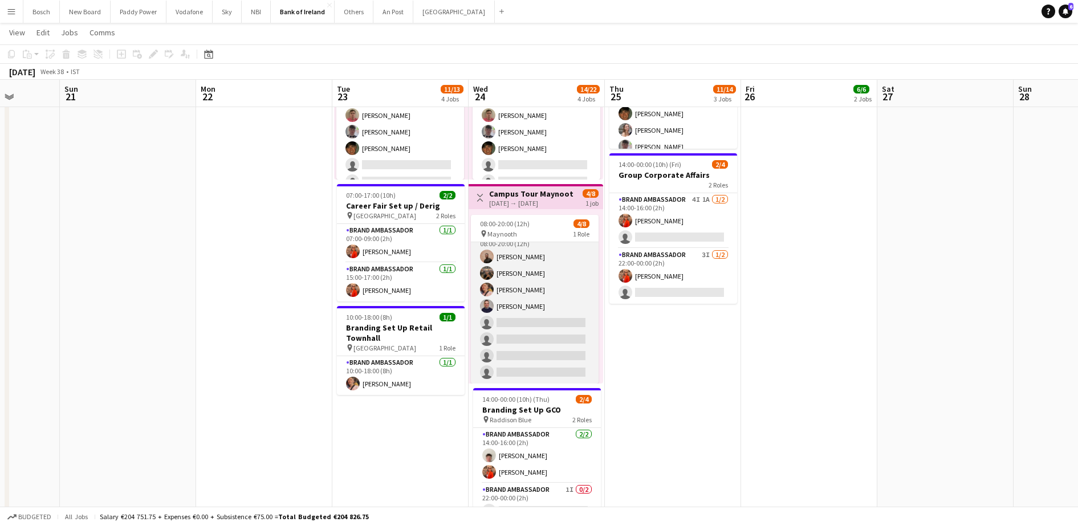
click at [569, 375] on app-card-role "Brand Ambassador 13I 1A [DATE] 08:00-20:00 (12h) [PERSON_NAME] [PERSON_NAME] [P…" at bounding box center [535, 306] width 128 height 154
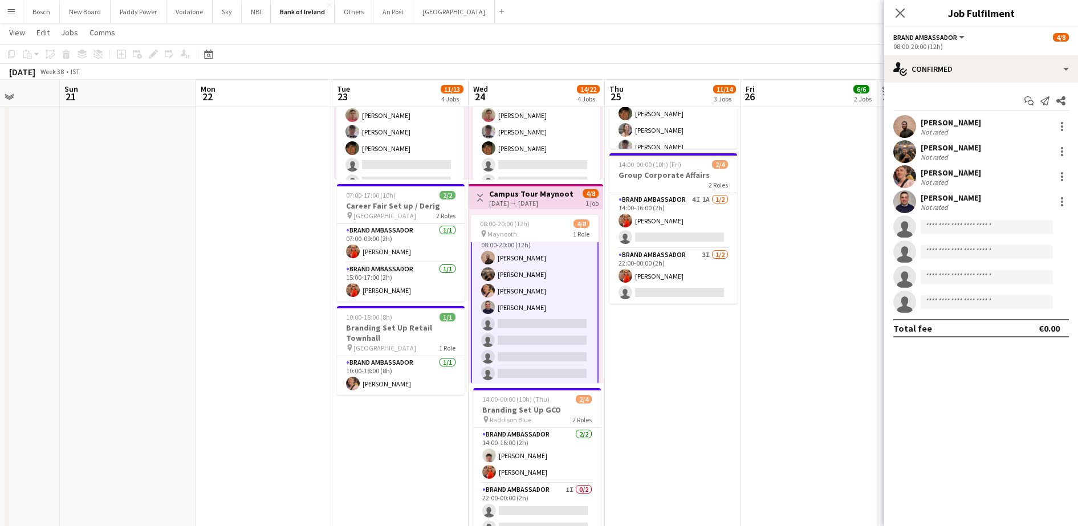
scroll to position [14, 0]
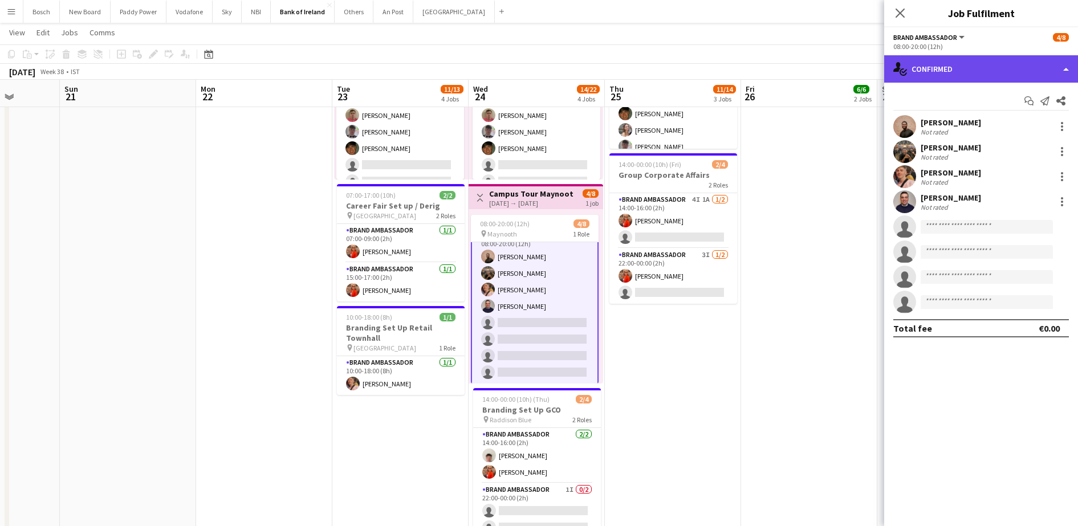
click at [982, 80] on div "single-neutral-actions-check-2 Confirmed" at bounding box center [981, 68] width 194 height 27
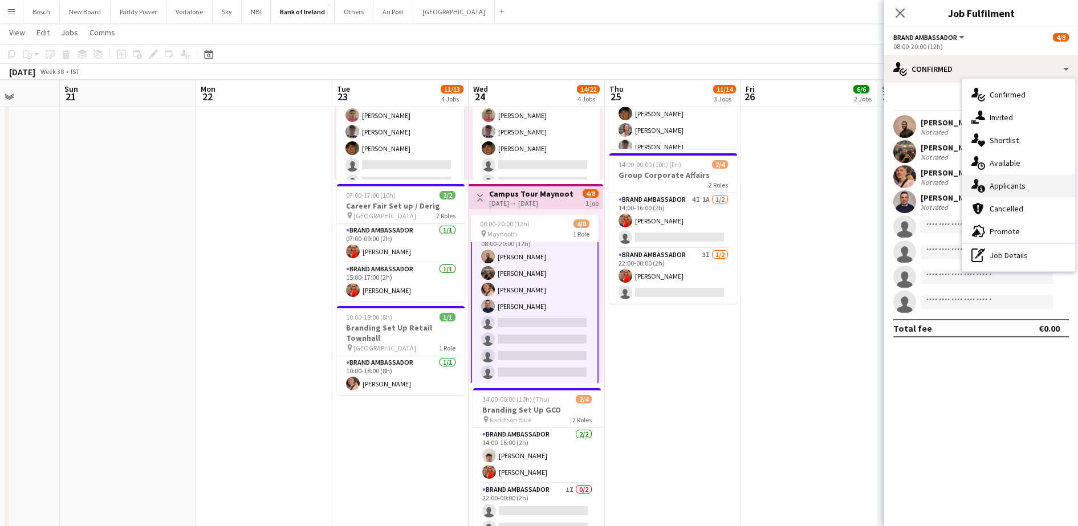
click at [995, 185] on div "single-neutral-actions-information Applicants" at bounding box center [1018, 185] width 113 height 23
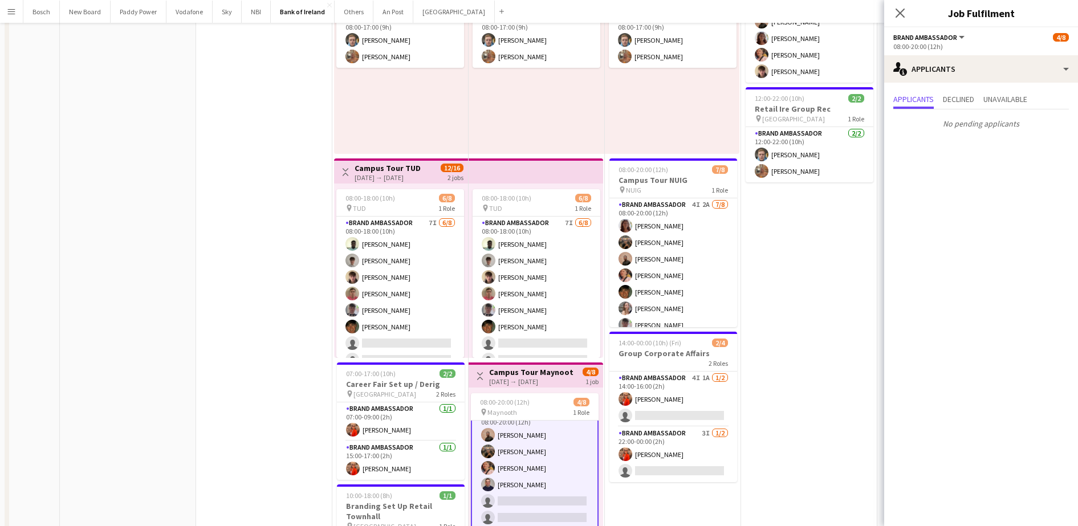
scroll to position [0, 0]
